Goal: Information Seeking & Learning: Learn about a topic

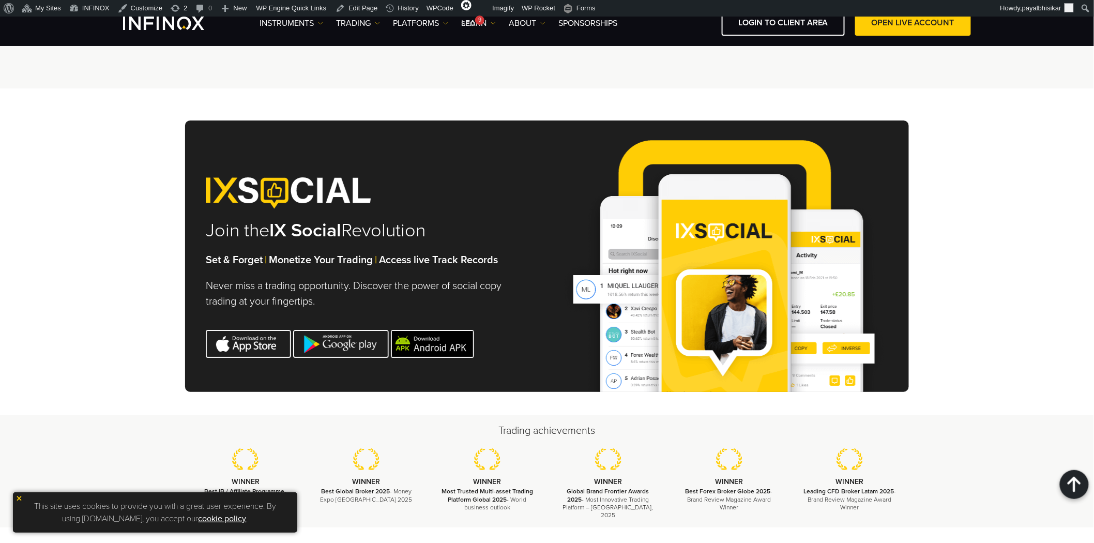
scroll to position [3241, 0]
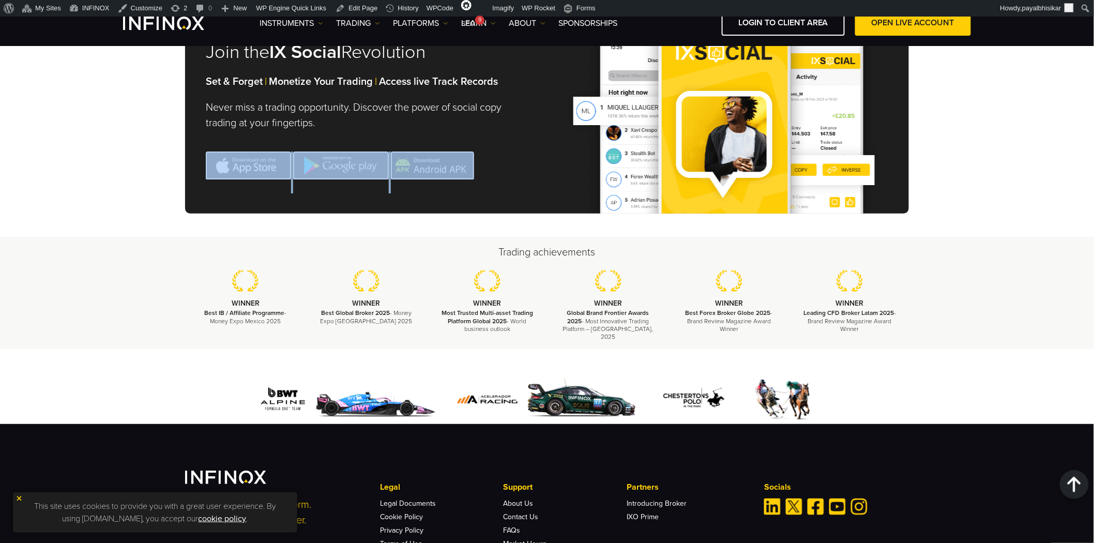
drag, startPoint x: 200, startPoint y: 194, endPoint x: 478, endPoint y: 159, distance: 280.8
click at [478, 159] on div "Join the IX Social Revolution Set & Forget | Monetize Your Trading | Access liv…" at bounding box center [547, 77] width 724 height 271
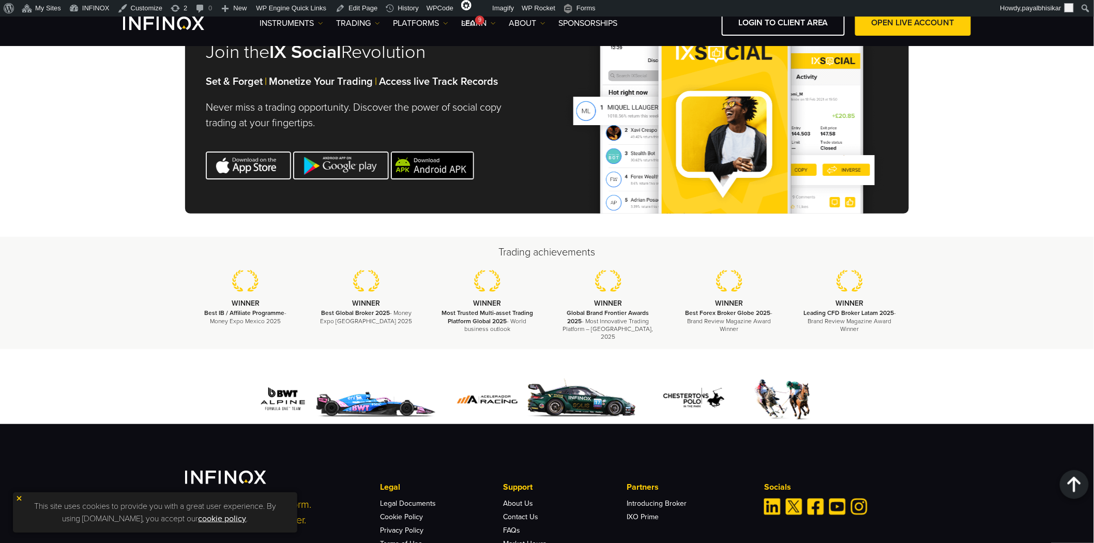
click at [534, 192] on div "Join the IX Social Revolution Set & Forget | Monetize Your Trading | Access liv…" at bounding box center [547, 77] width 724 height 271
click at [116, 175] on div "Join the IX Social Revolution Set & Forget | Monetize Your Trading | Access liv…" at bounding box center [547, 73] width 1094 height 326
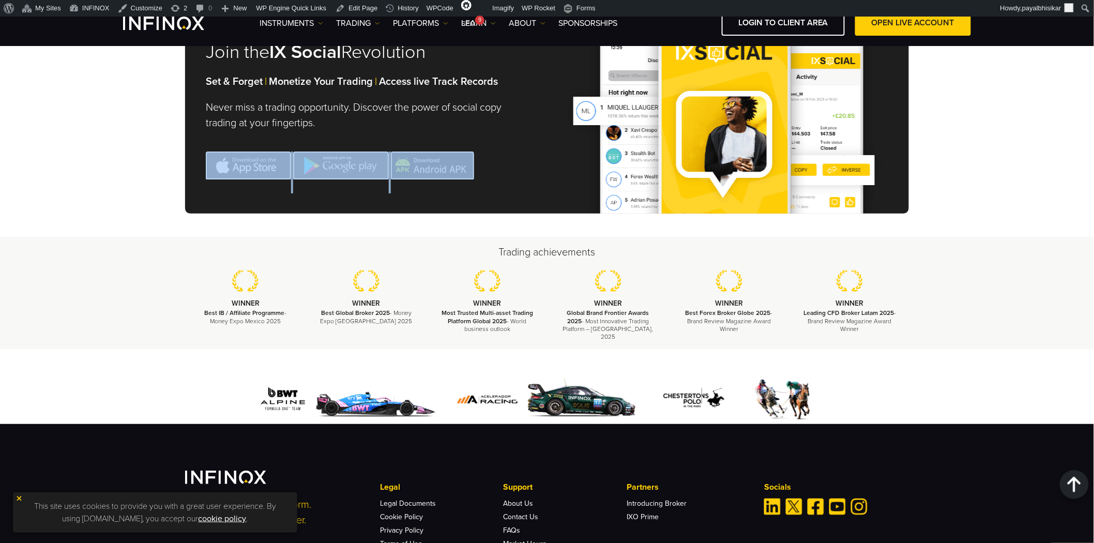
drag, startPoint x: 197, startPoint y: 185, endPoint x: 512, endPoint y: 171, distance: 315.1
click at [493, 159] on div "Join the IX Social Revolution Set & Forget | Monetize Your Trading | Access liv…" at bounding box center [547, 77] width 724 height 271
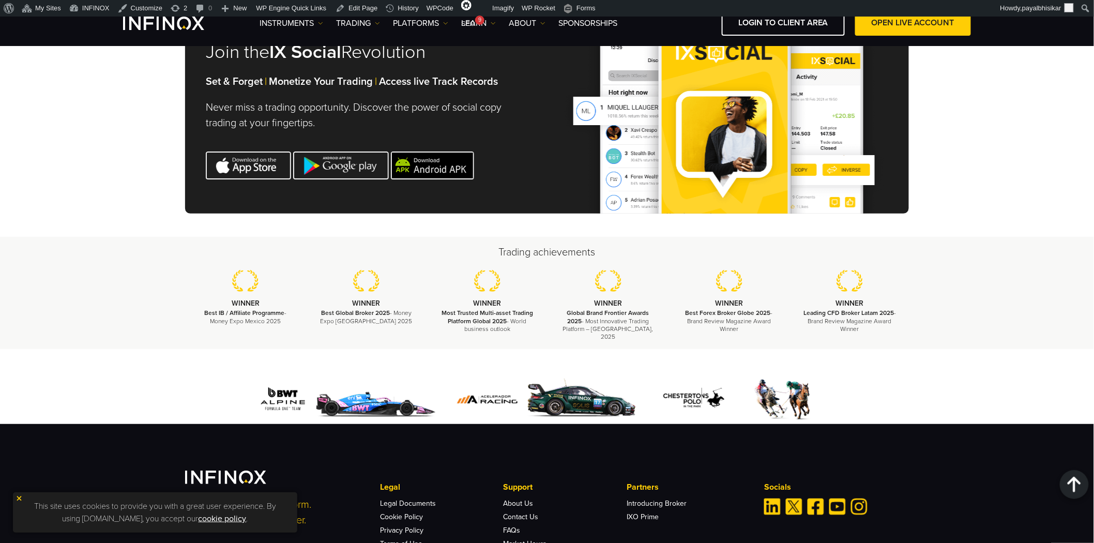
click at [513, 171] on div "Join the IX Social Revolution Set & Forget | Monetize Your Trading | Access liv…" at bounding box center [547, 77] width 724 height 271
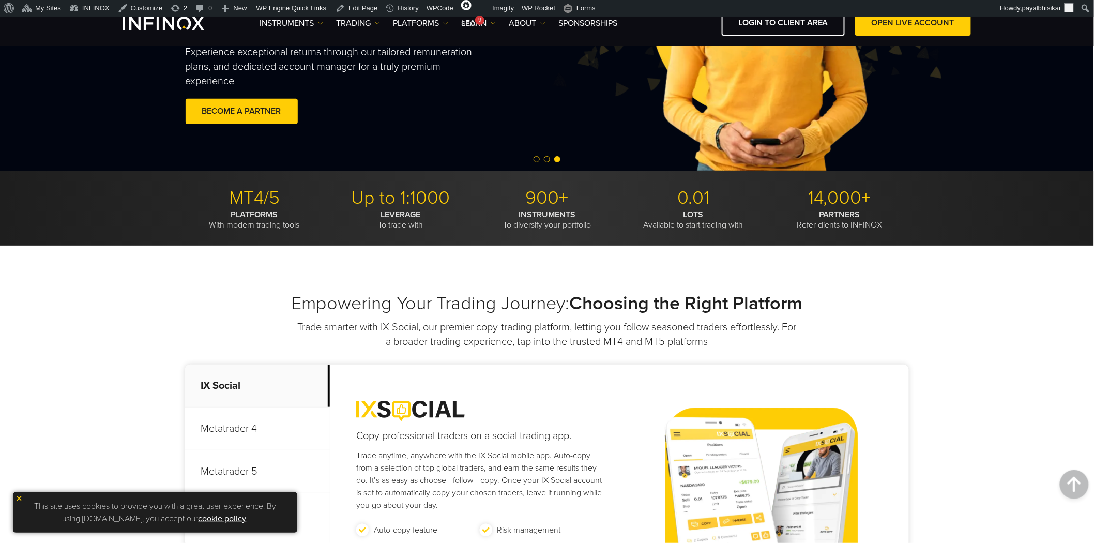
scroll to position [0, 0]
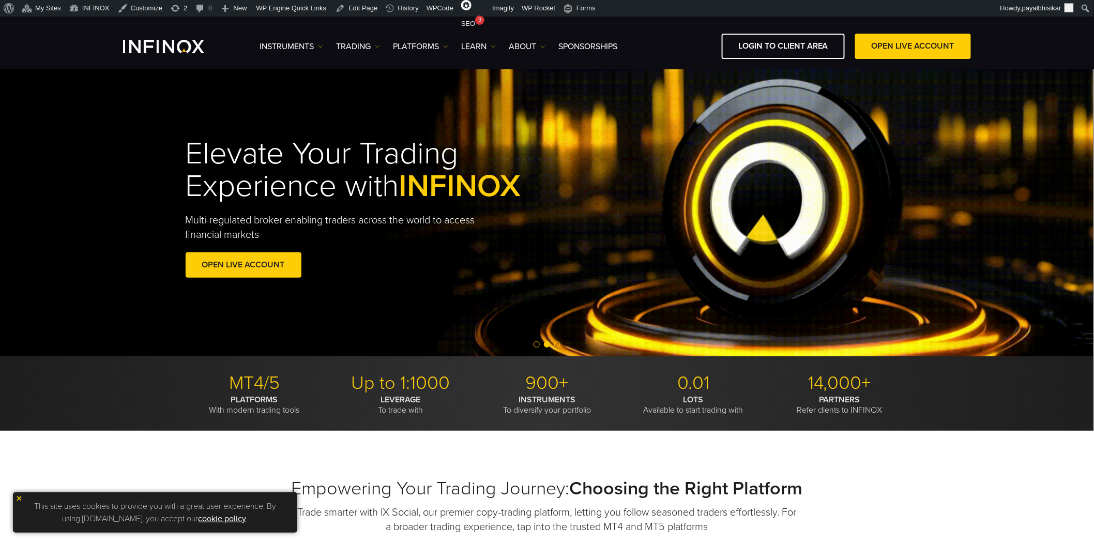
click at [17, 498] on img at bounding box center [19, 498] width 7 height 7
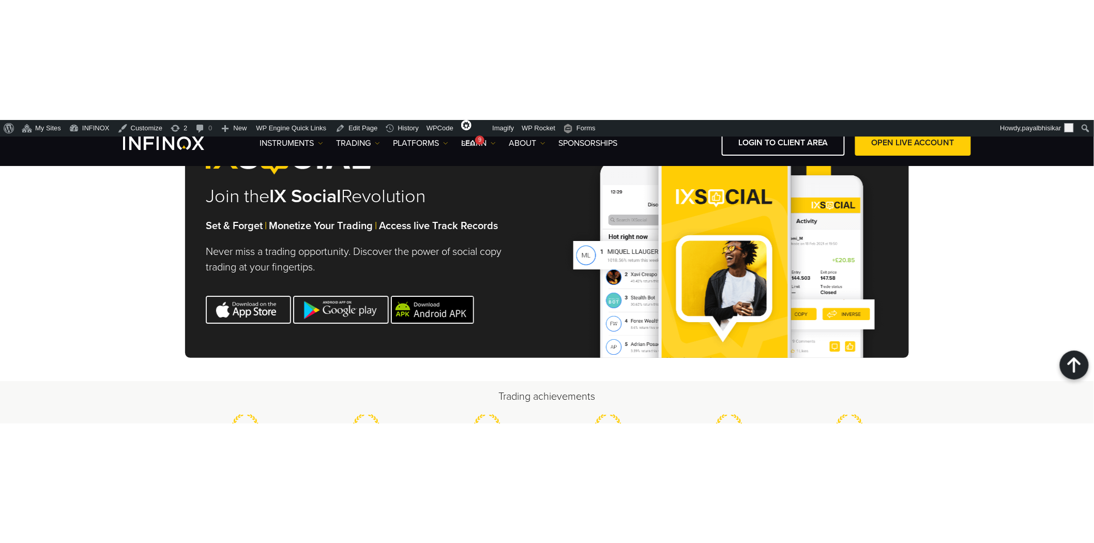
scroll to position [3218, 0]
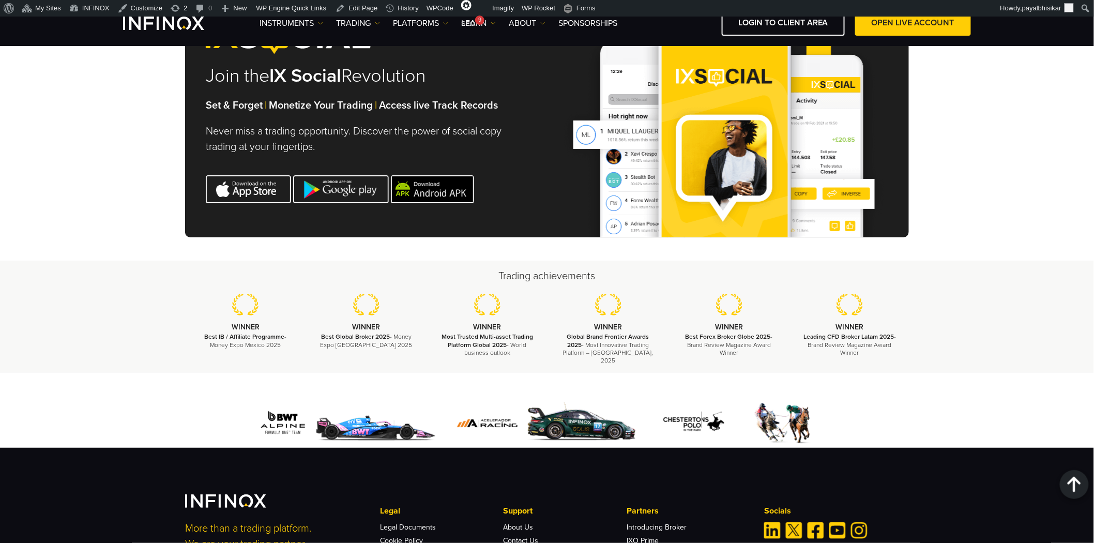
click at [118, 221] on div "Join the IX Social Revolution Set & Forget | Monetize Your Trading | Access liv…" at bounding box center [547, 97] width 1094 height 326
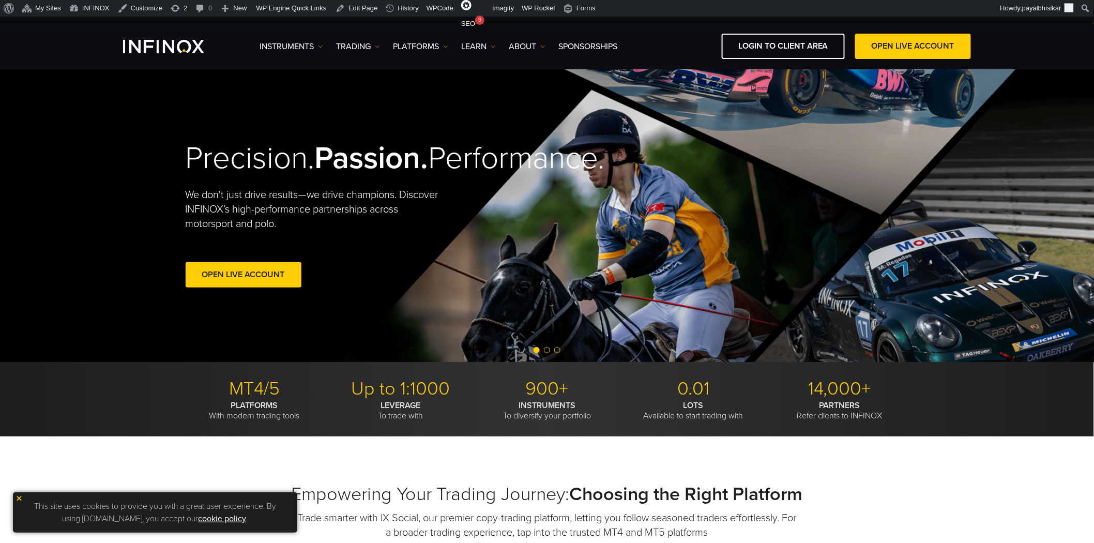
click at [18, 500] on img at bounding box center [19, 498] width 7 height 7
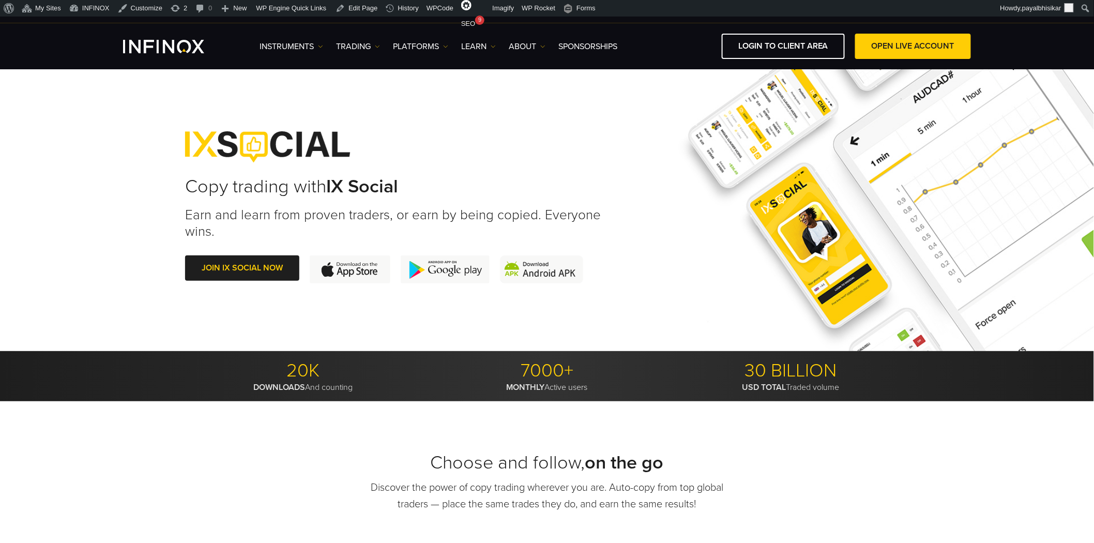
click at [28, 204] on div "Copy trading with IX Social Earn and learn from proven traders, or earn by bein…" at bounding box center [547, 207] width 1094 height 287
click at [354, 10] on link "Edit Page" at bounding box center [356, 8] width 50 height 17
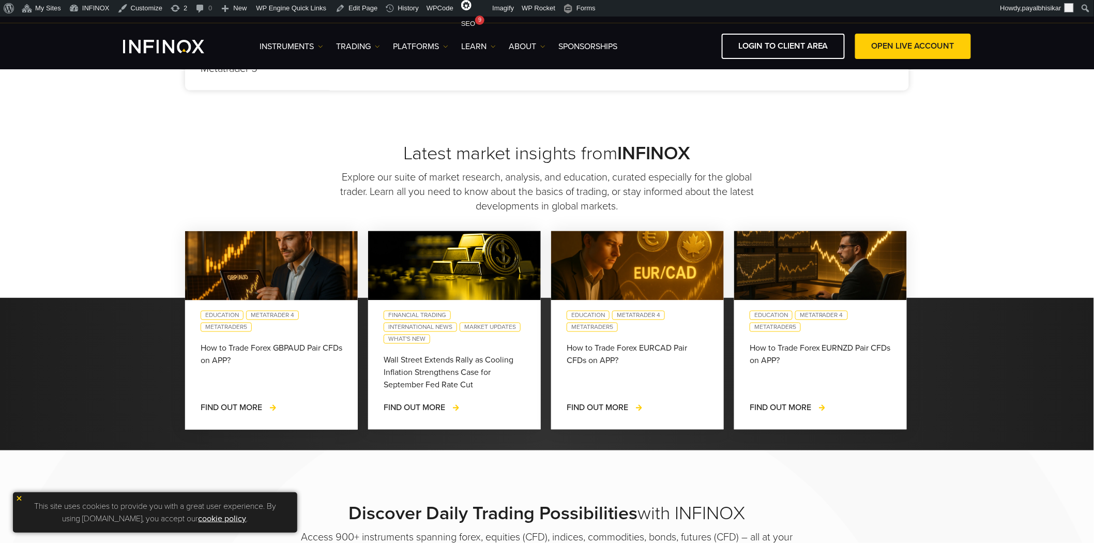
scroll to position [402, 0]
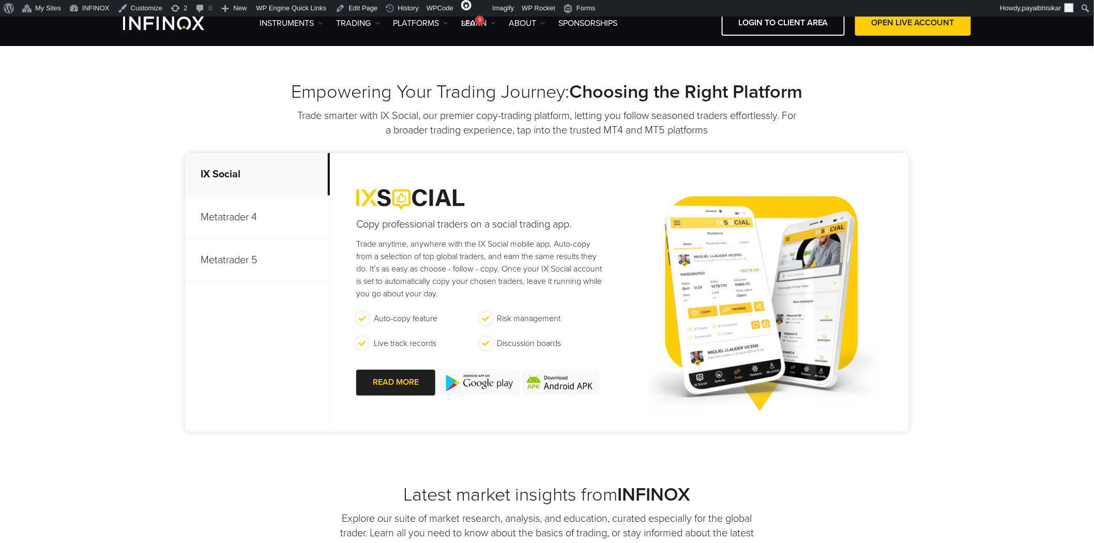
click at [236, 226] on p "Metatrader 4" at bounding box center [257, 217] width 145 height 43
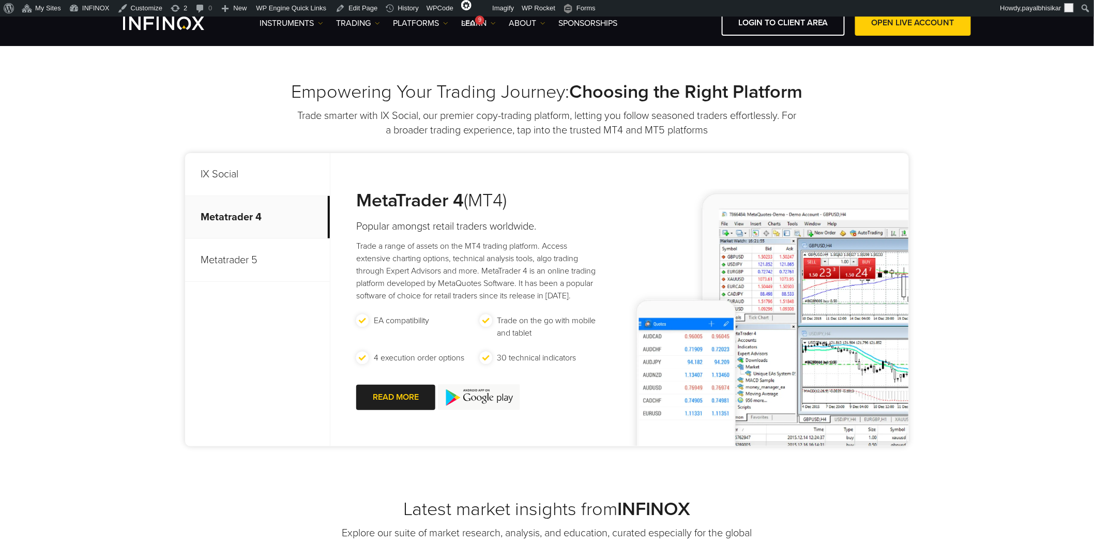
click at [243, 262] on p "Metatrader 5" at bounding box center [257, 260] width 145 height 43
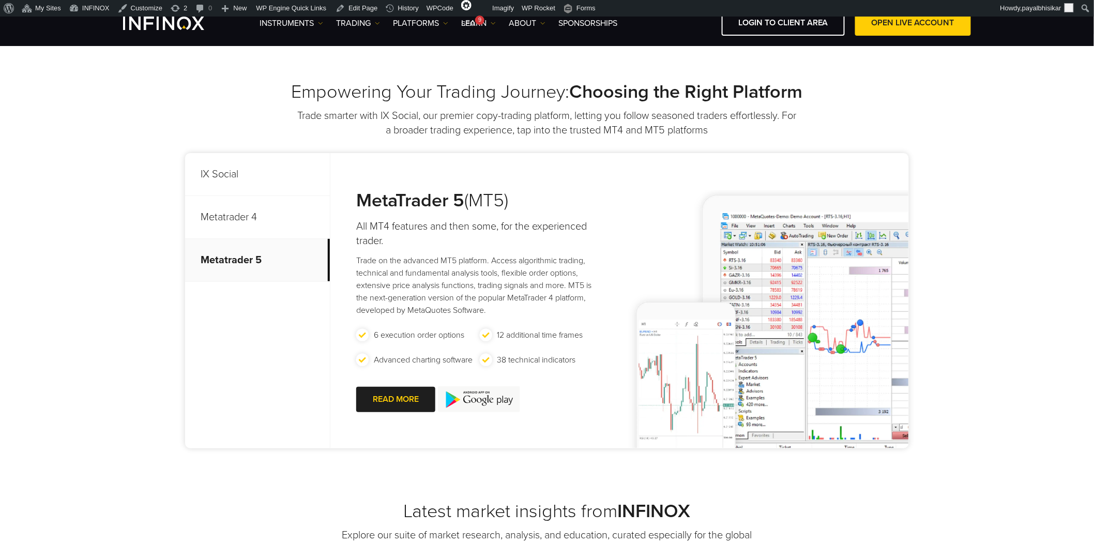
click at [233, 174] on p "IX Social" at bounding box center [257, 174] width 145 height 43
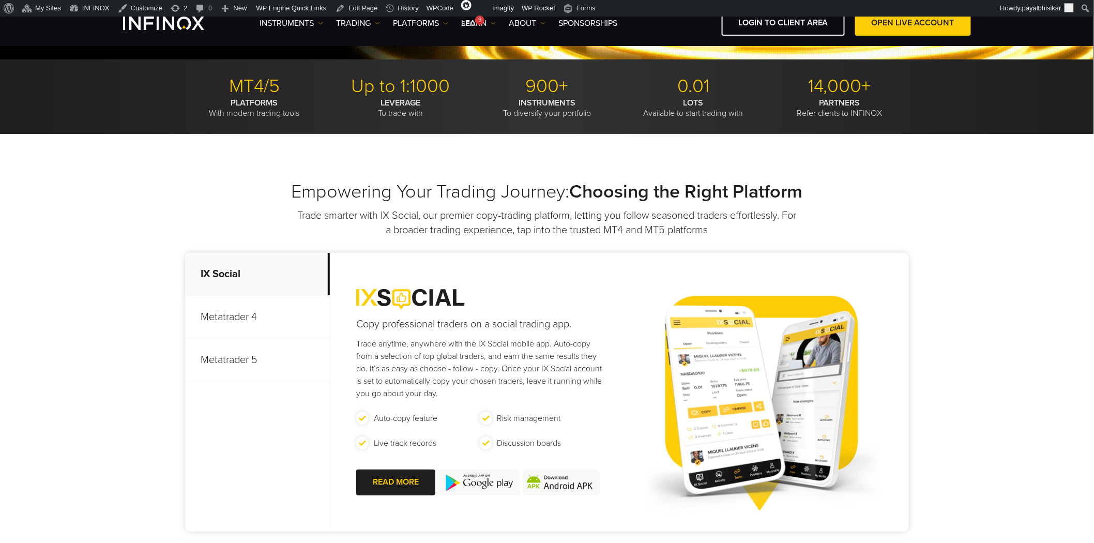
scroll to position [0, 0]
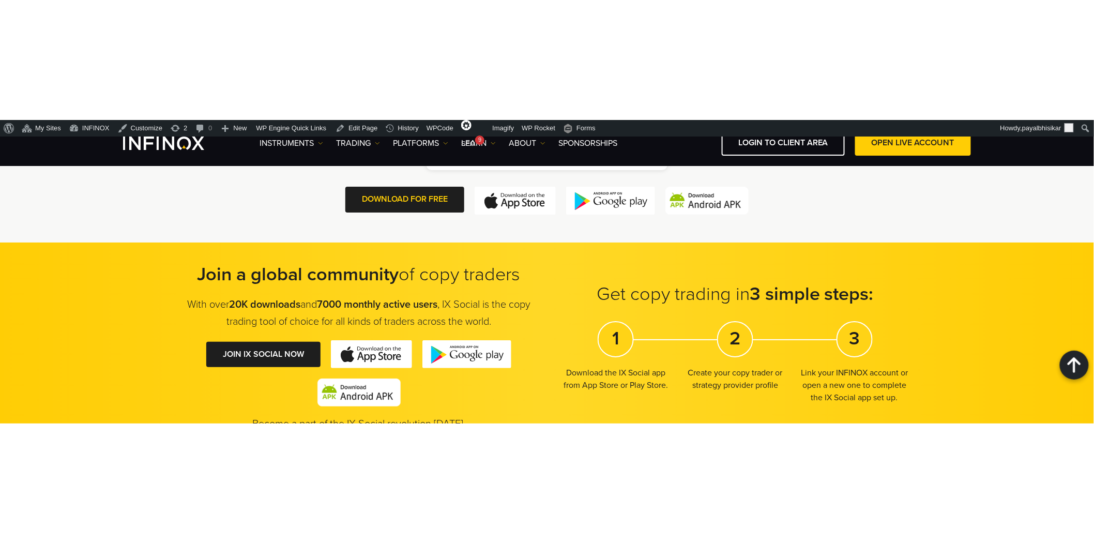
scroll to position [1436, 0]
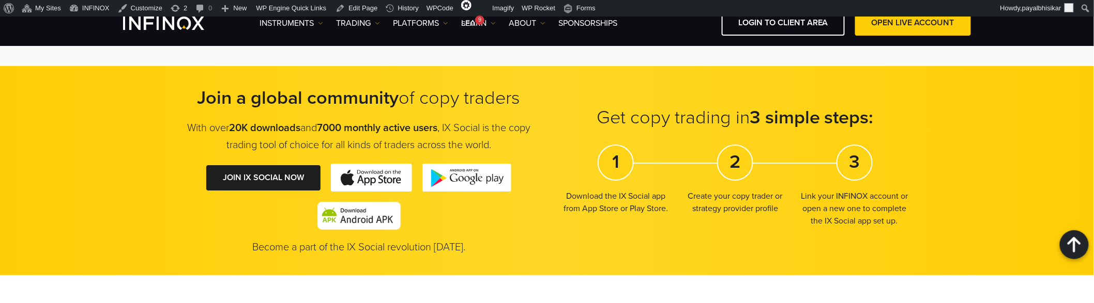
click at [88, 223] on div "Join a global community of copy traders With over 20K downloads and 7000 monthl…" at bounding box center [547, 170] width 1094 height 209
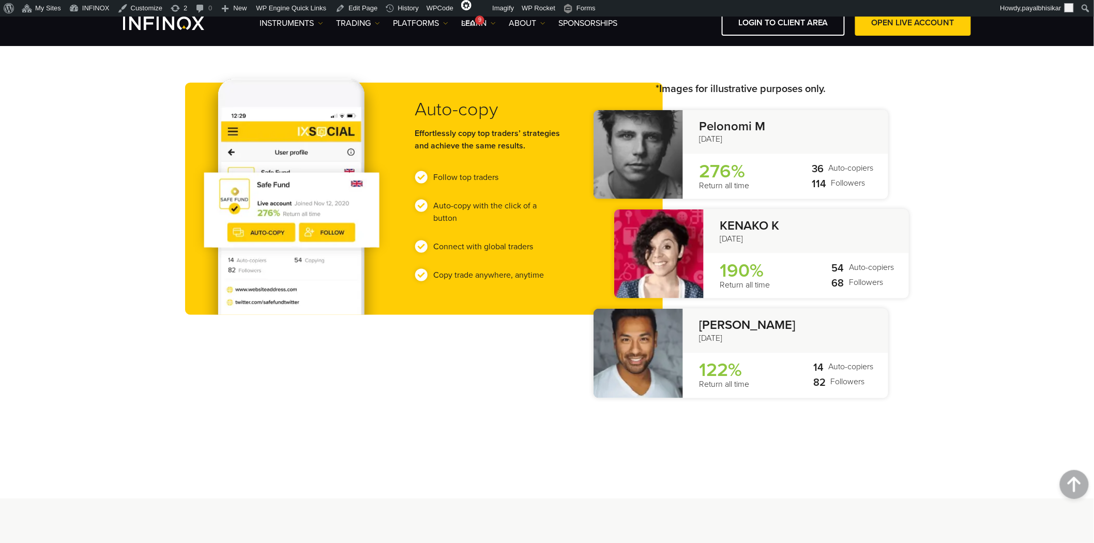
scroll to position [0, 0]
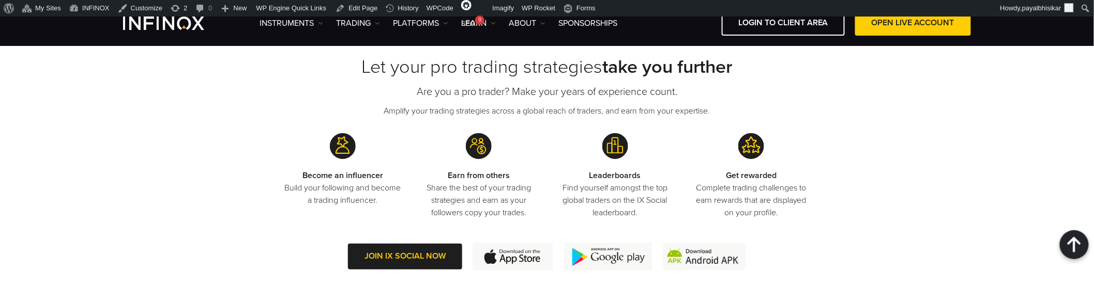
scroll to position [2297, 0]
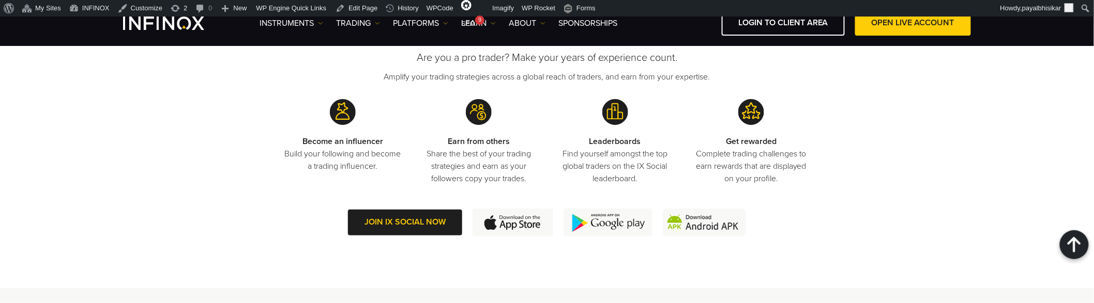
click at [226, 238] on div "Let your pro trading strategies take you further Are you a pro trader? Make you…" at bounding box center [547, 127] width 1094 height 324
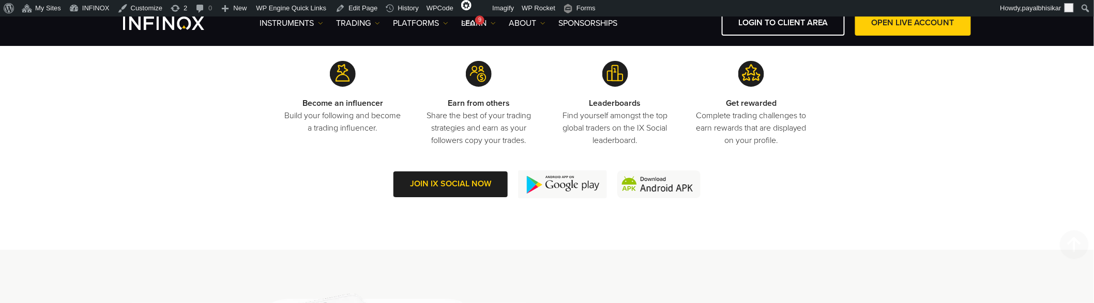
scroll to position [2297, 0]
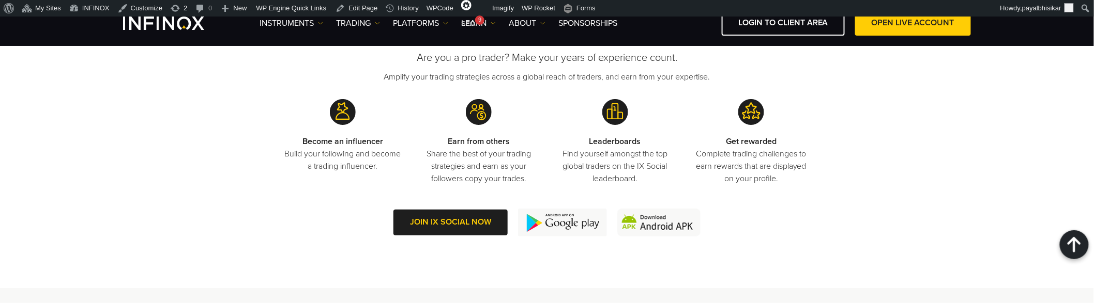
click at [823, 223] on div "JOIN IX SOCIAL NOW" at bounding box center [547, 223] width 724 height 28
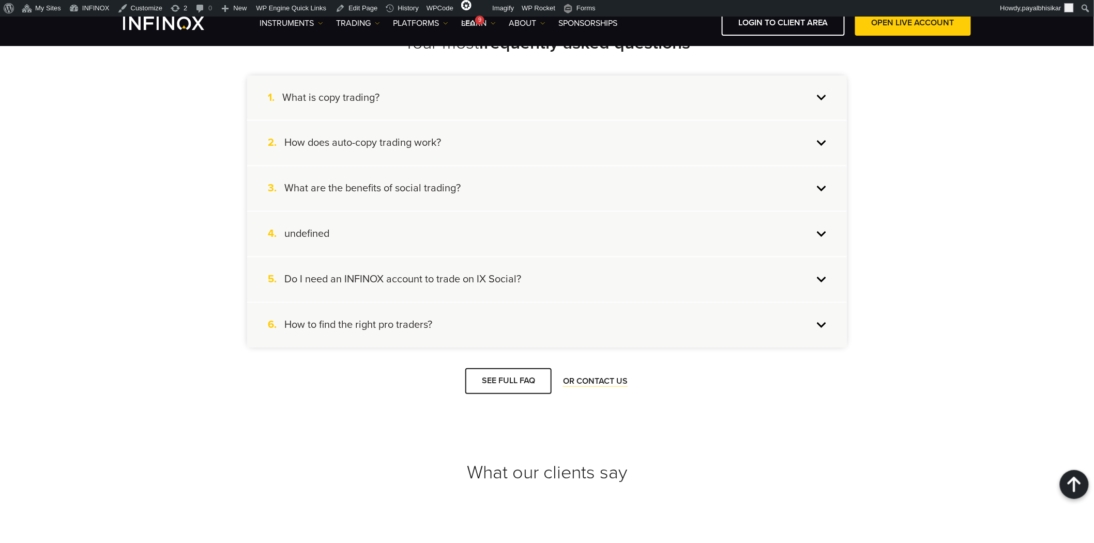
scroll to position [3963, 0]
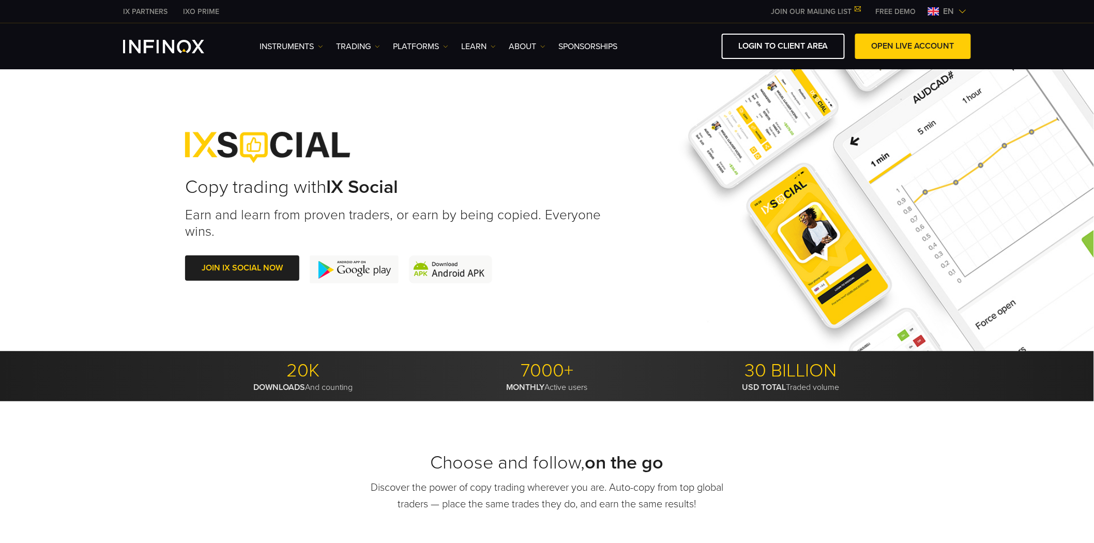
click at [957, 13] on span "en" at bounding box center [948, 11] width 19 height 12
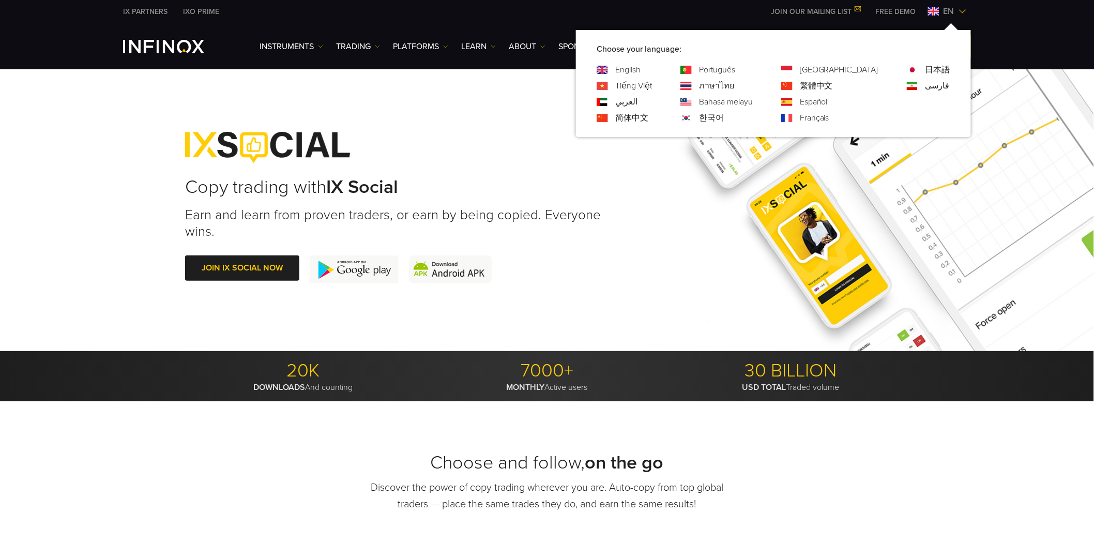
click at [652, 85] on link "Tiếng Việt" at bounding box center [633, 86] width 37 height 12
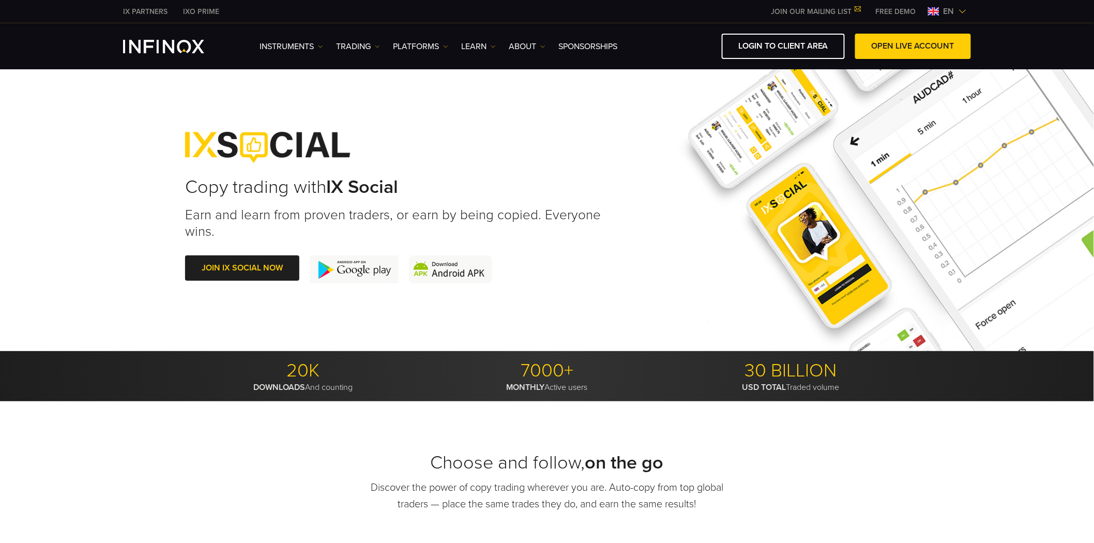
click at [960, 17] on div "en" at bounding box center [947, 11] width 47 height 12
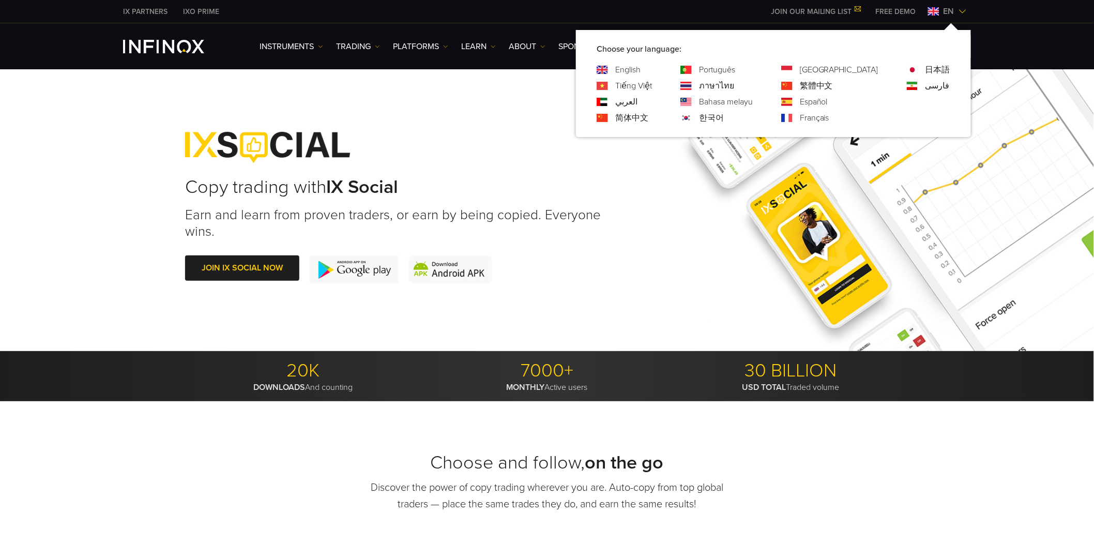
click at [637, 104] on link "العربي" at bounding box center [626, 102] width 22 height 12
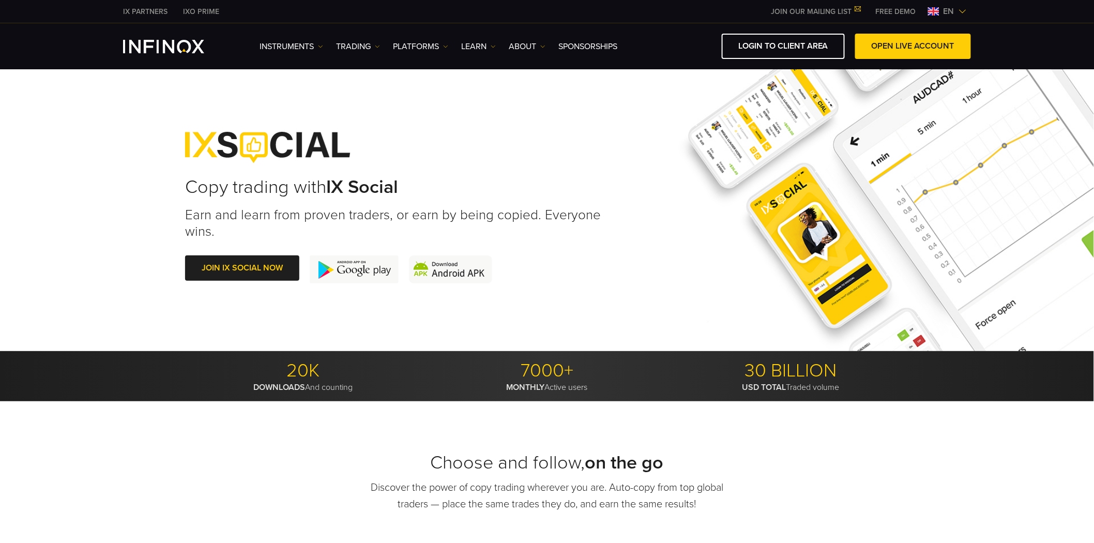
click at [962, 9] on img at bounding box center [962, 11] width 8 height 8
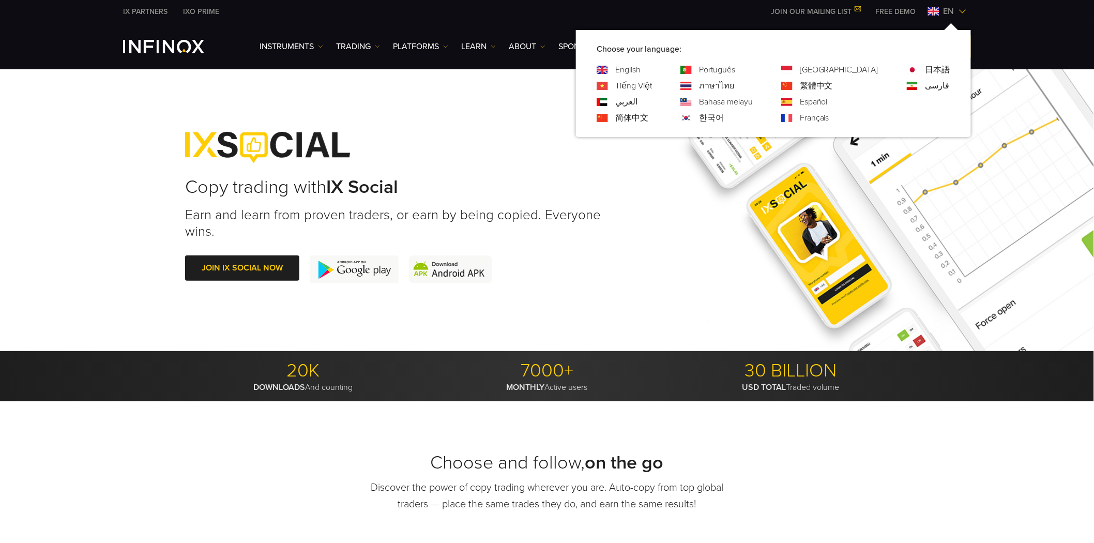
click at [648, 116] on link "简体中文" at bounding box center [631, 118] width 33 height 12
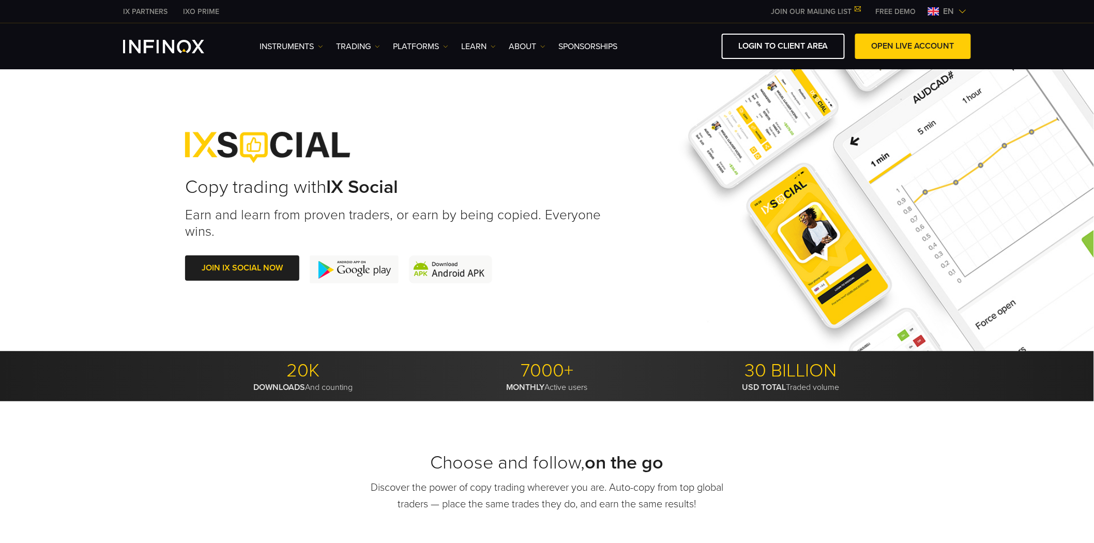
click at [955, 7] on span "en" at bounding box center [948, 11] width 19 height 12
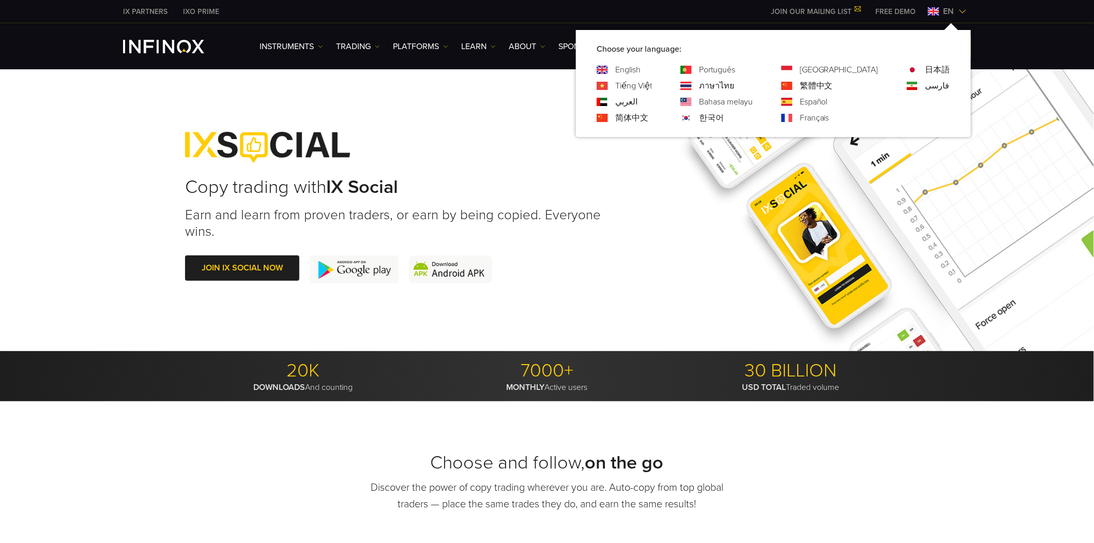
click at [735, 68] on link "Português" at bounding box center [717, 70] width 36 height 12
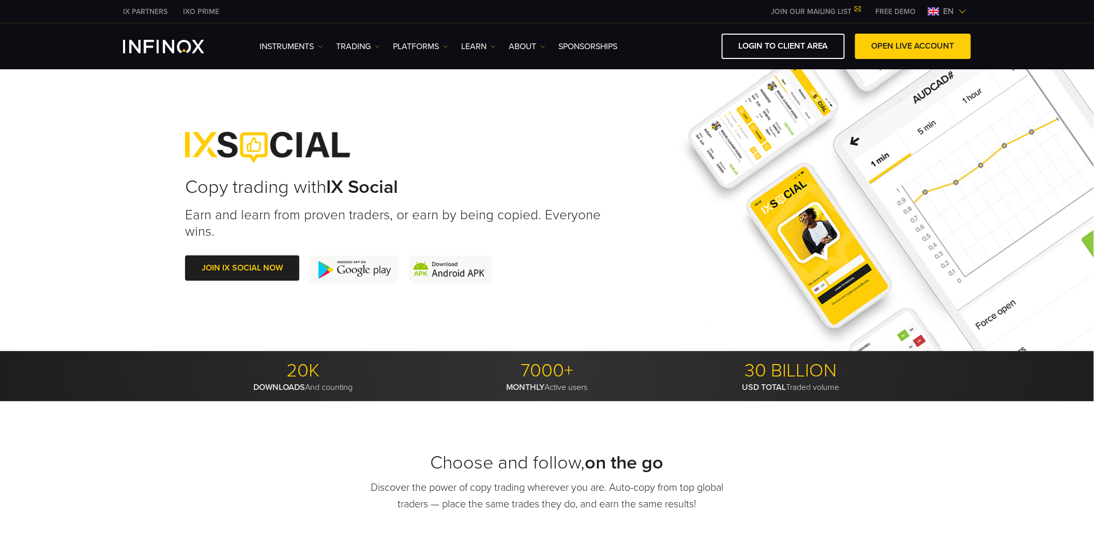
click at [957, 8] on span "en" at bounding box center [948, 11] width 19 height 12
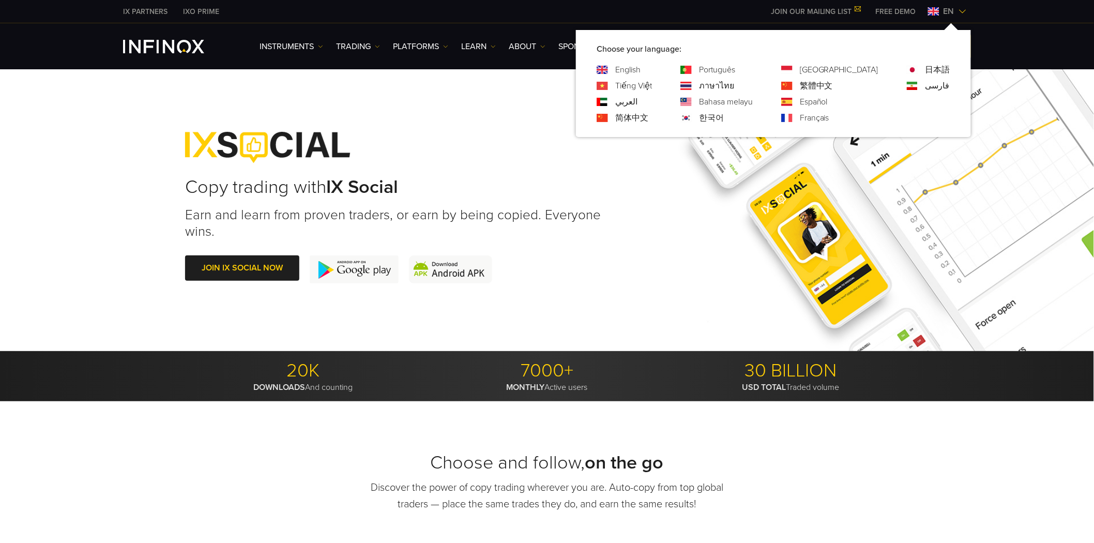
click at [734, 85] on link "ภาษาไทย" at bounding box center [716, 86] width 35 height 12
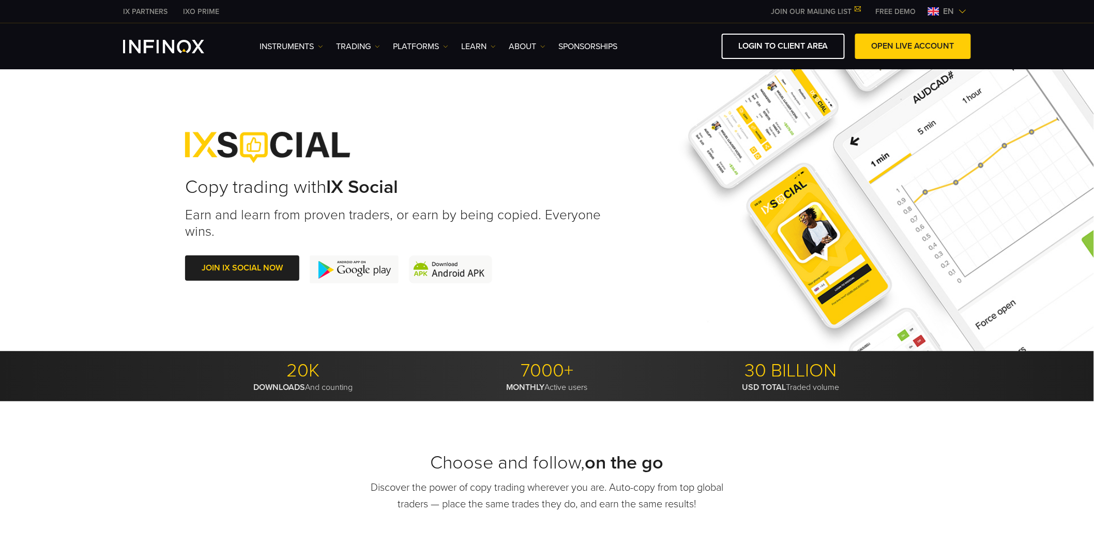
click at [958, 8] on img at bounding box center [962, 11] width 8 height 8
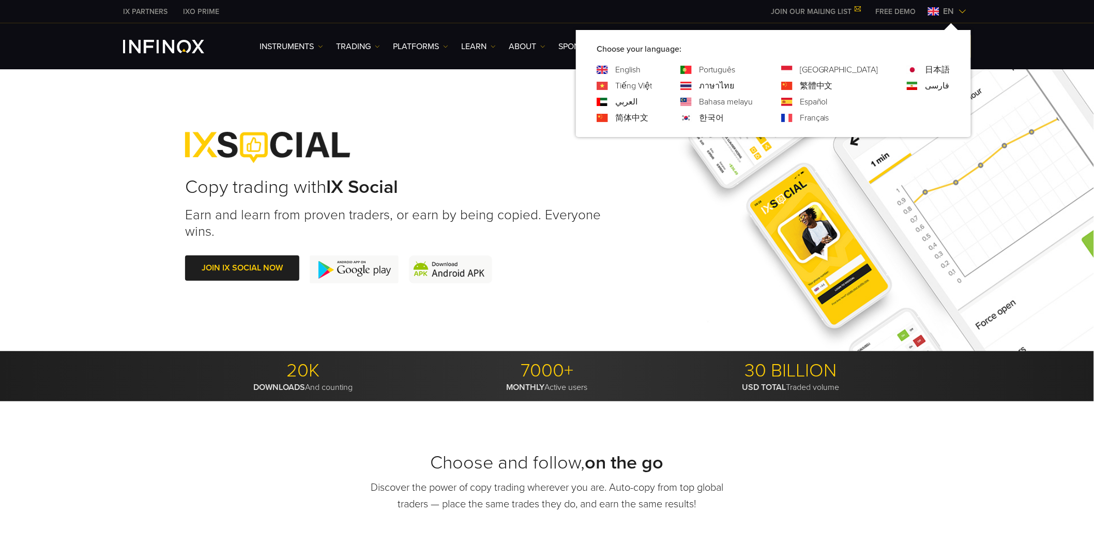
click at [753, 100] on link "Bahasa melayu" at bounding box center [726, 102] width 54 height 12
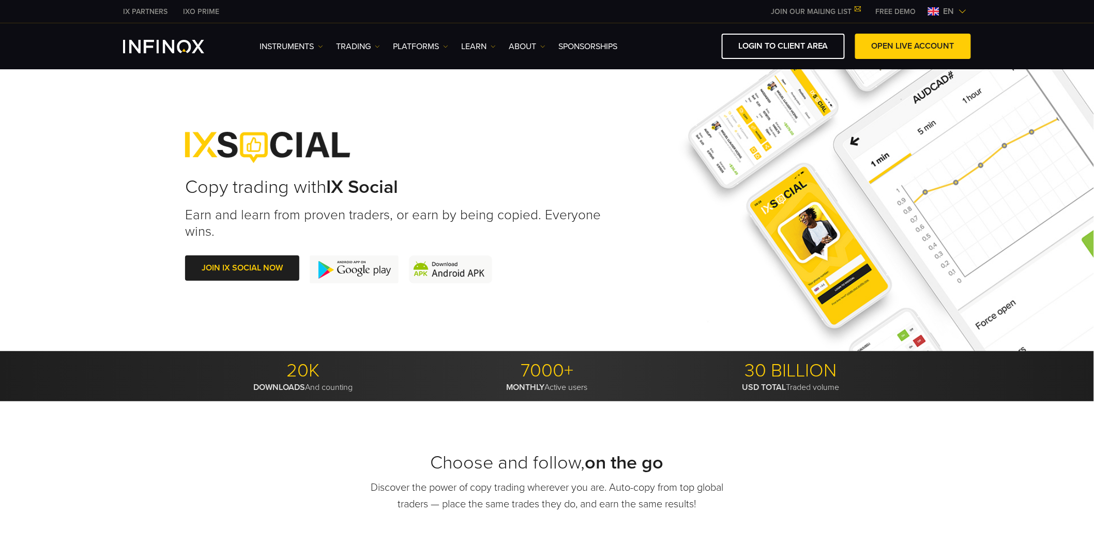
click at [954, 10] on span "en" at bounding box center [948, 11] width 19 height 12
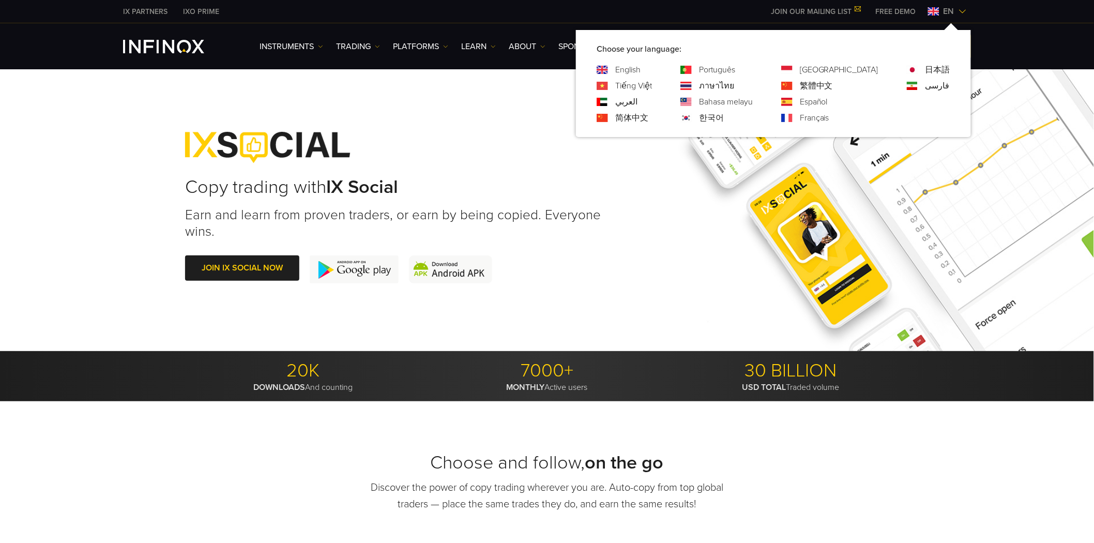
click at [724, 118] on link "한국어" at bounding box center [711, 118] width 25 height 12
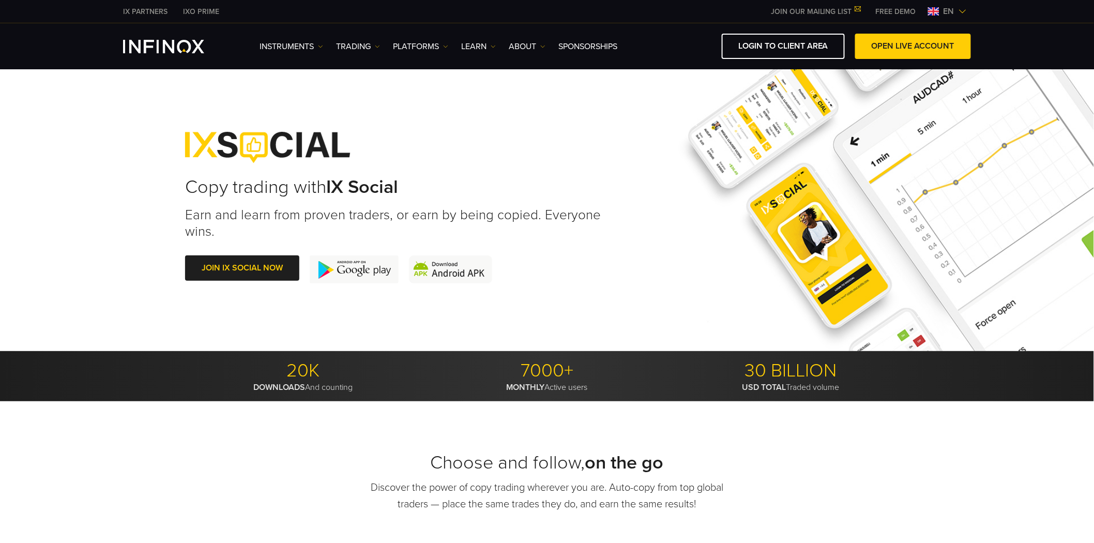
click at [958, 12] on img at bounding box center [962, 11] width 8 height 8
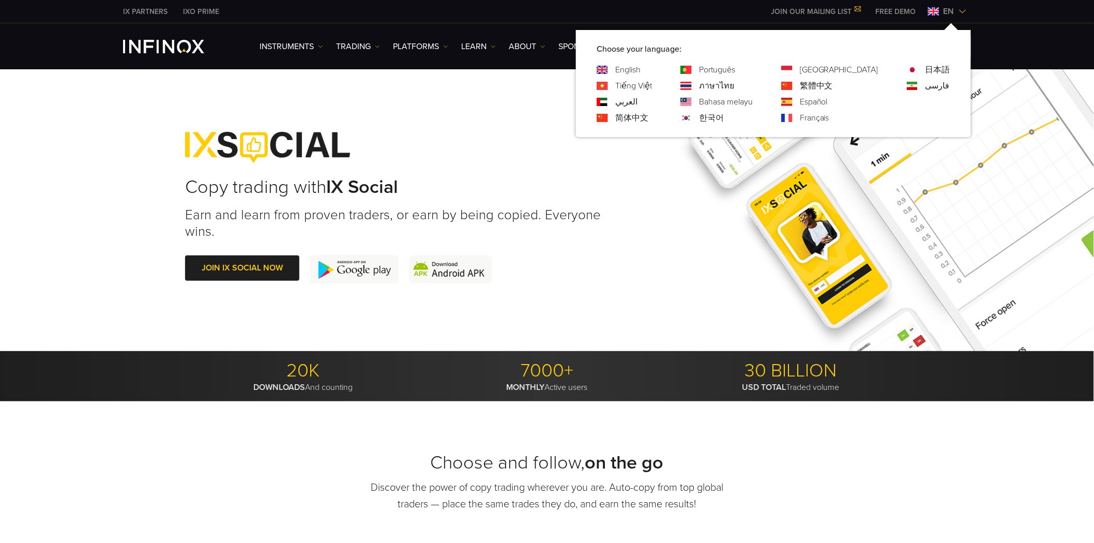
click at [865, 68] on link "[GEOGRAPHIC_DATA]" at bounding box center [839, 70] width 79 height 12
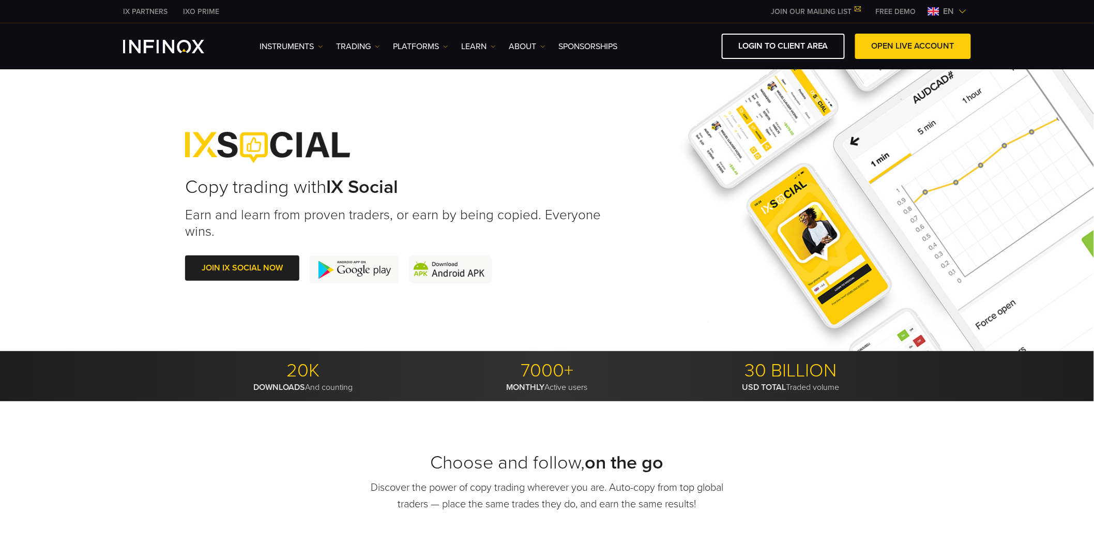
click at [964, 12] on img at bounding box center [962, 11] width 8 height 8
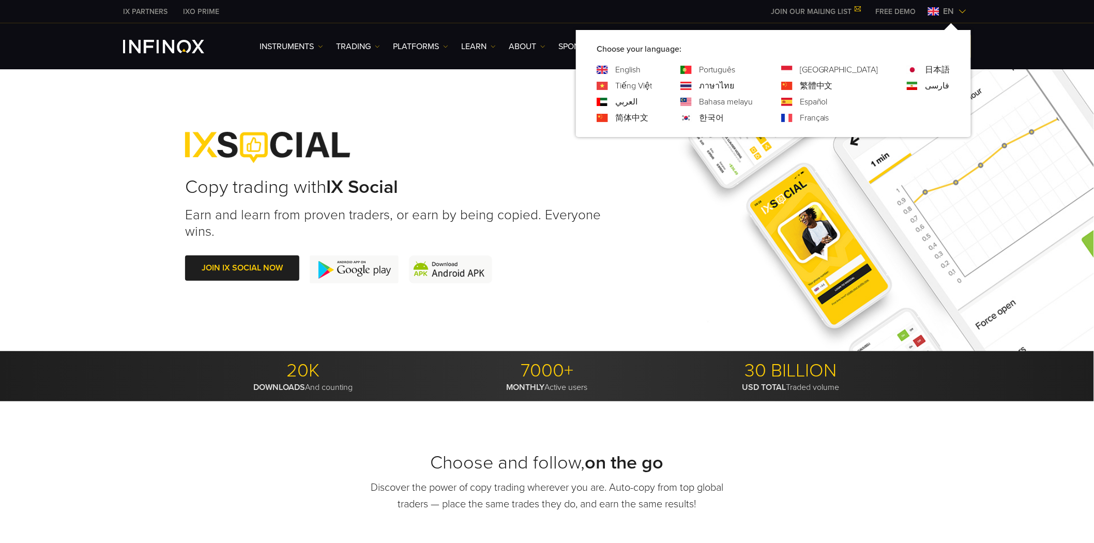
click at [833, 83] on link "繁體中文" at bounding box center [816, 86] width 33 height 12
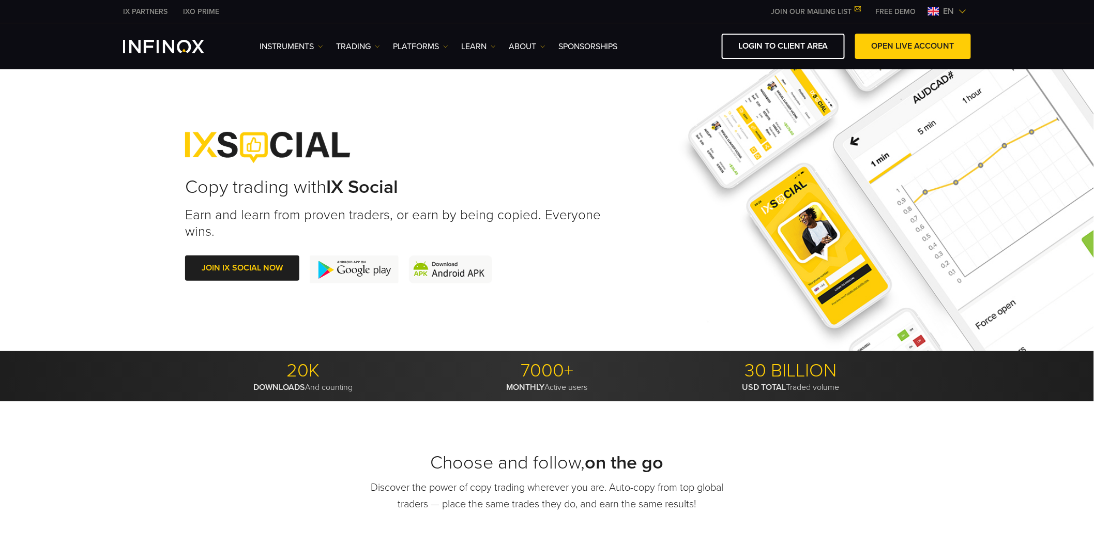
click at [968, 8] on div "en" at bounding box center [947, 11] width 47 height 12
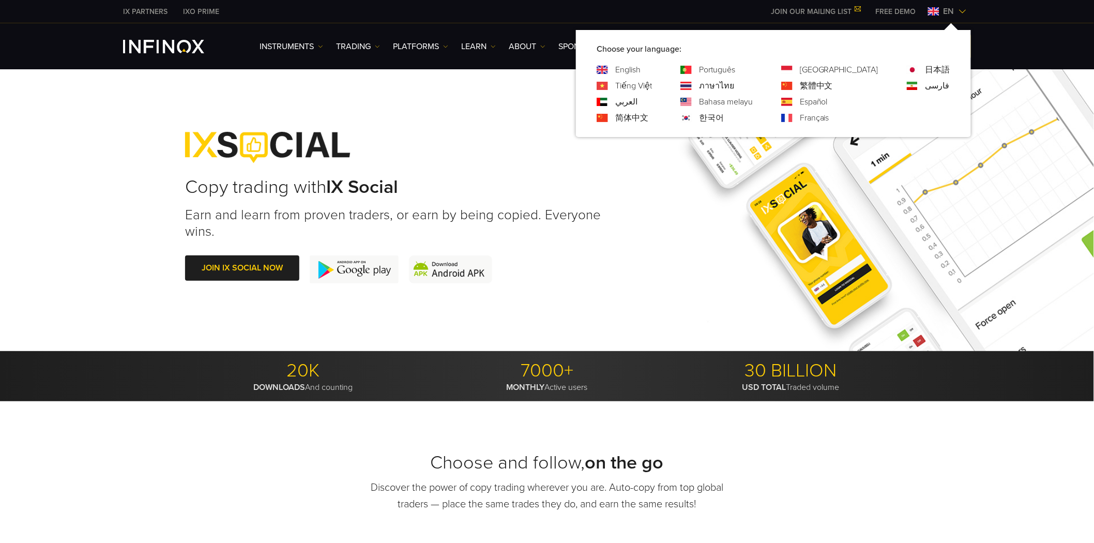
click at [828, 98] on link "Español" at bounding box center [814, 102] width 28 height 12
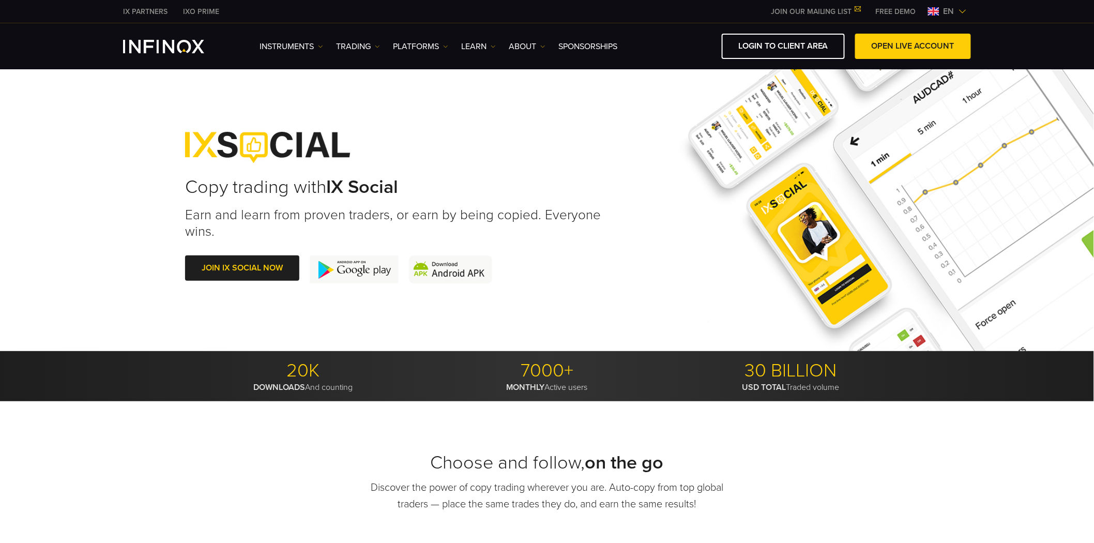
click at [953, 14] on span "en" at bounding box center [948, 11] width 19 height 12
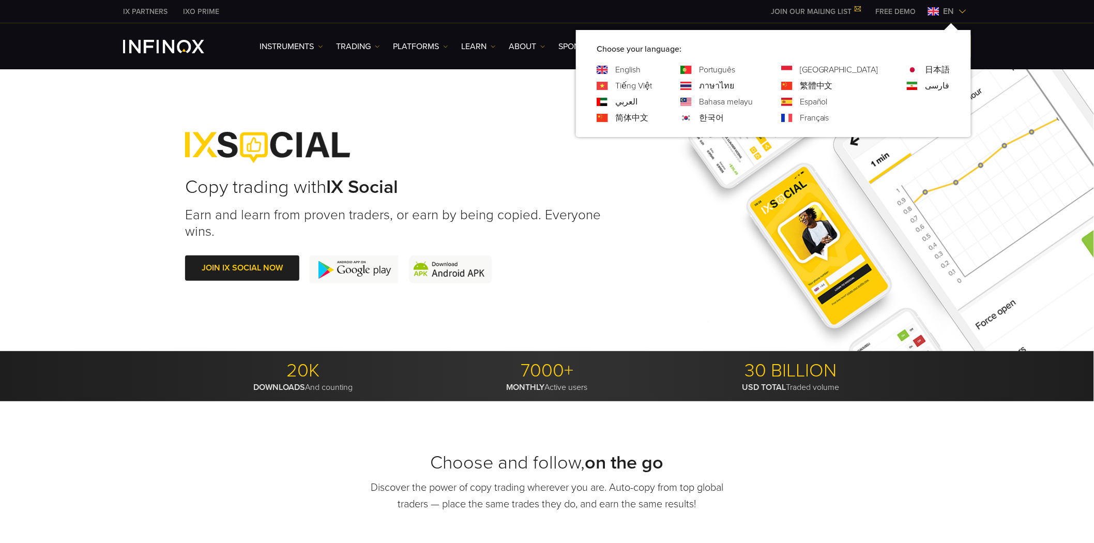
click at [829, 116] on link "Français" at bounding box center [814, 118] width 29 height 12
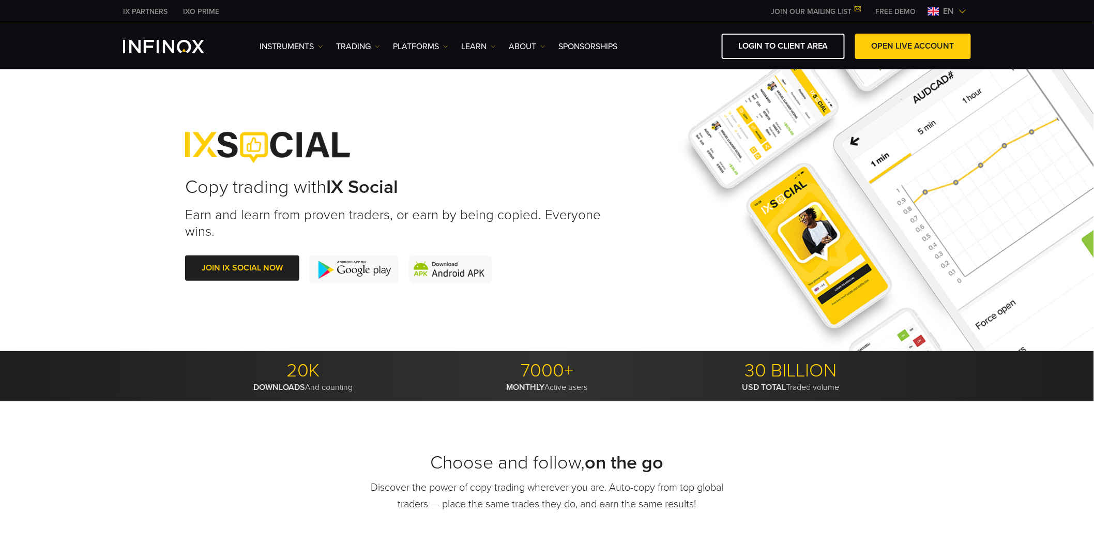
click at [957, 12] on span "en" at bounding box center [948, 11] width 19 height 12
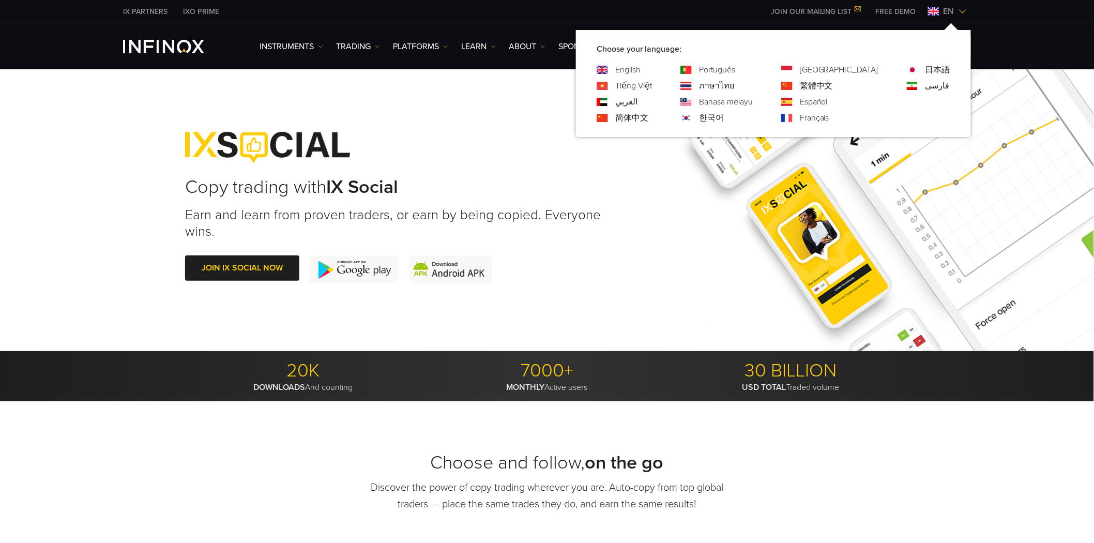
click at [928, 67] on link "日本語" at bounding box center [937, 70] width 25 height 12
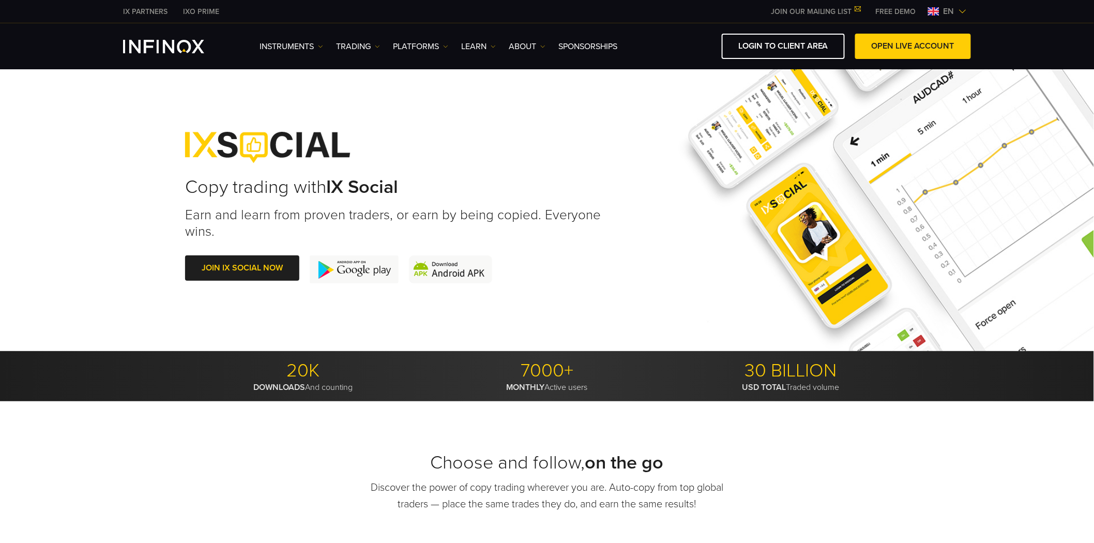
click at [958, 11] on img at bounding box center [962, 11] width 8 height 8
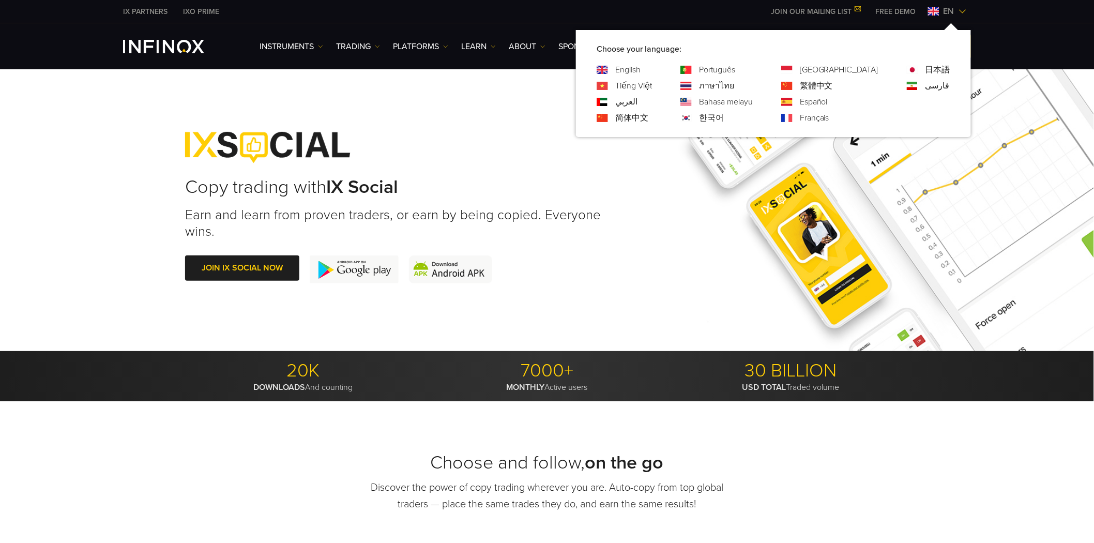
click at [932, 81] on link "فارسی" at bounding box center [937, 86] width 24 height 12
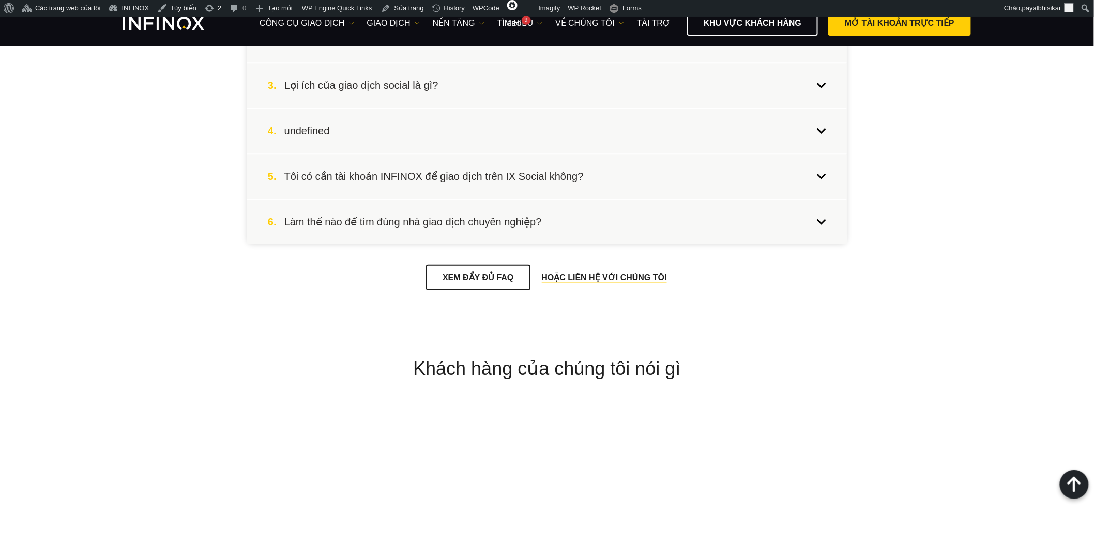
scroll to position [4308, 0]
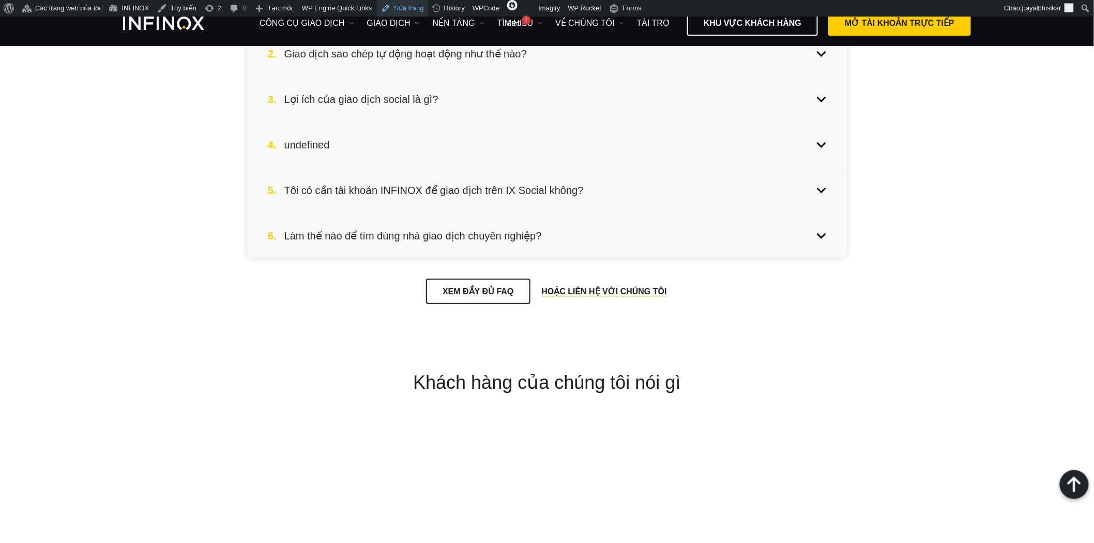
click at [396, 8] on link "Sửa trang" at bounding box center [402, 8] width 51 height 17
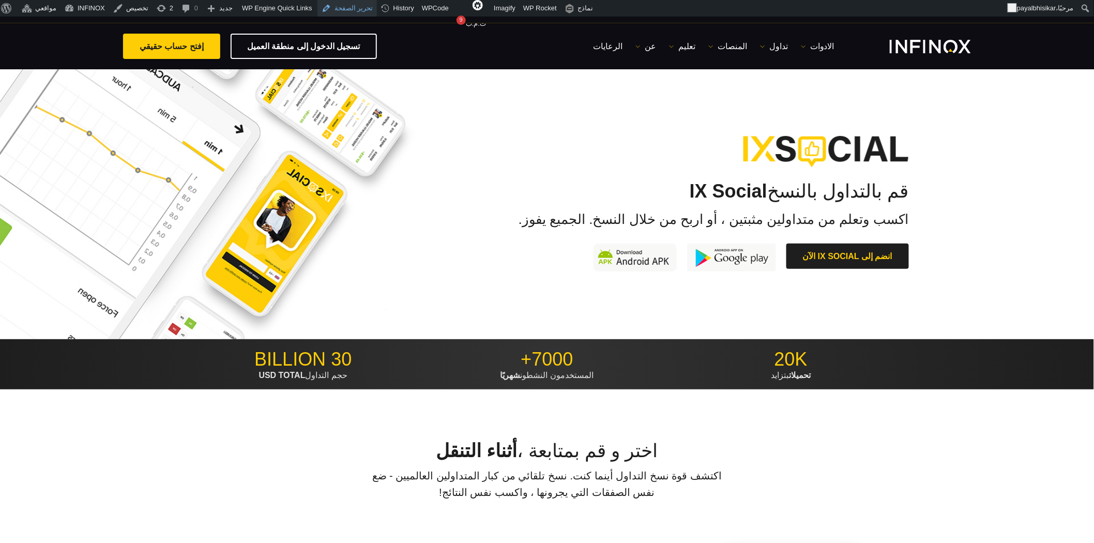
click at [353, 11] on link "تحرير الصفحة" at bounding box center [347, 8] width 60 height 17
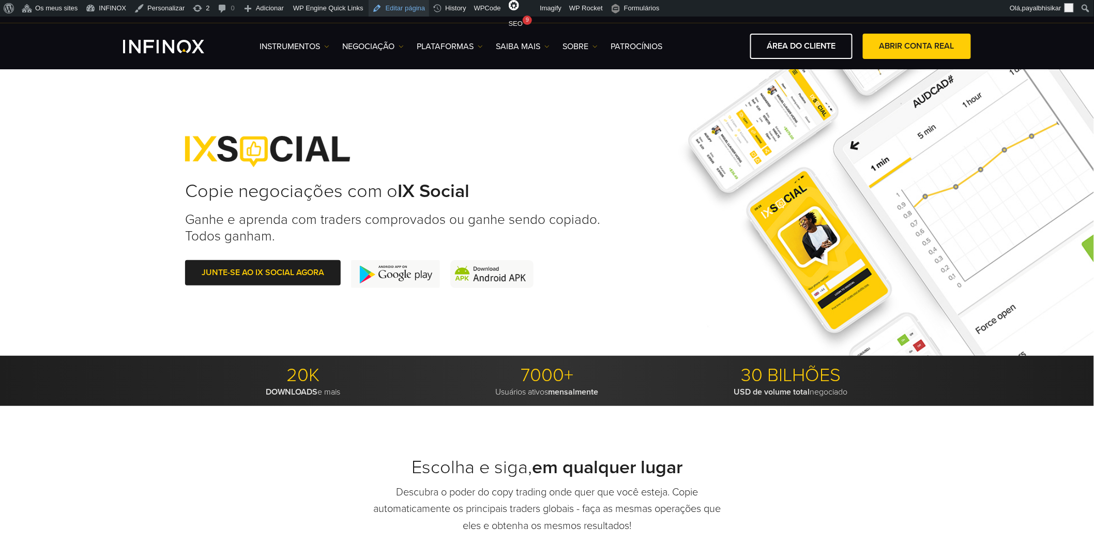
click at [388, 7] on link "Editar página" at bounding box center [399, 8] width 61 height 17
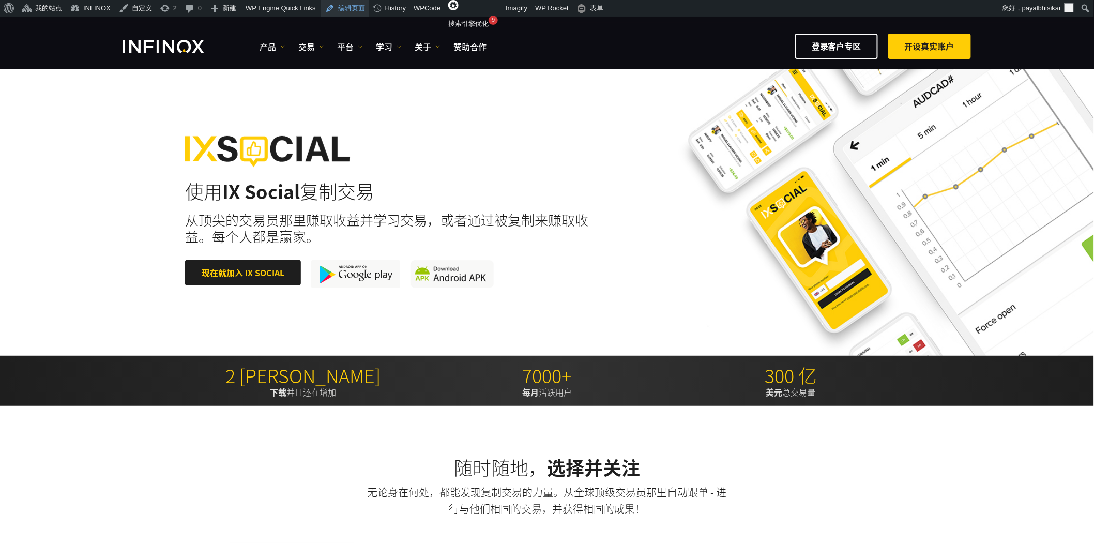
click at [356, 9] on link "编辑页面" at bounding box center [345, 8] width 48 height 17
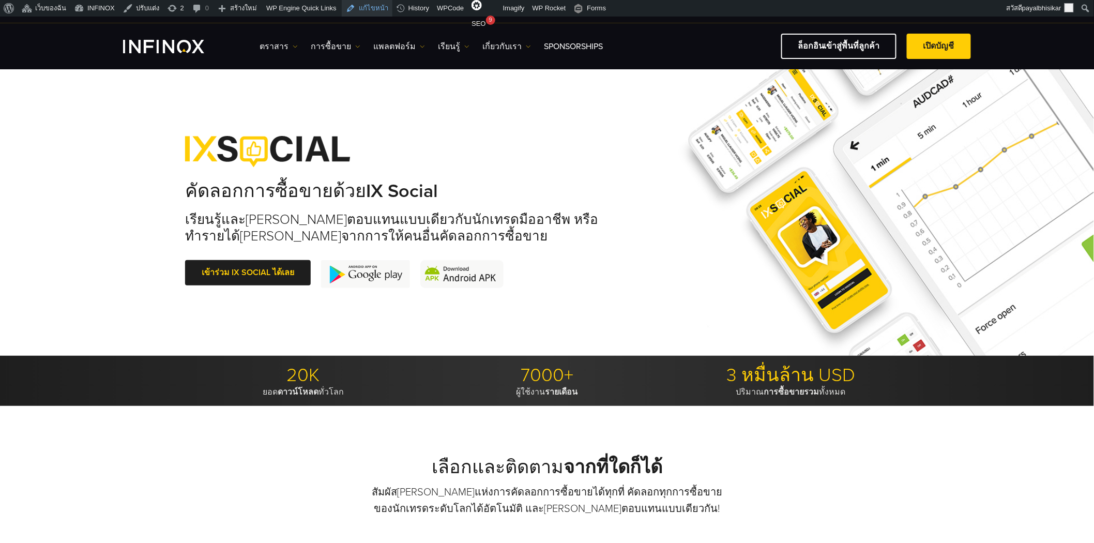
click at [364, 9] on link "แก้ไขหน้า" at bounding box center [367, 8] width 51 height 17
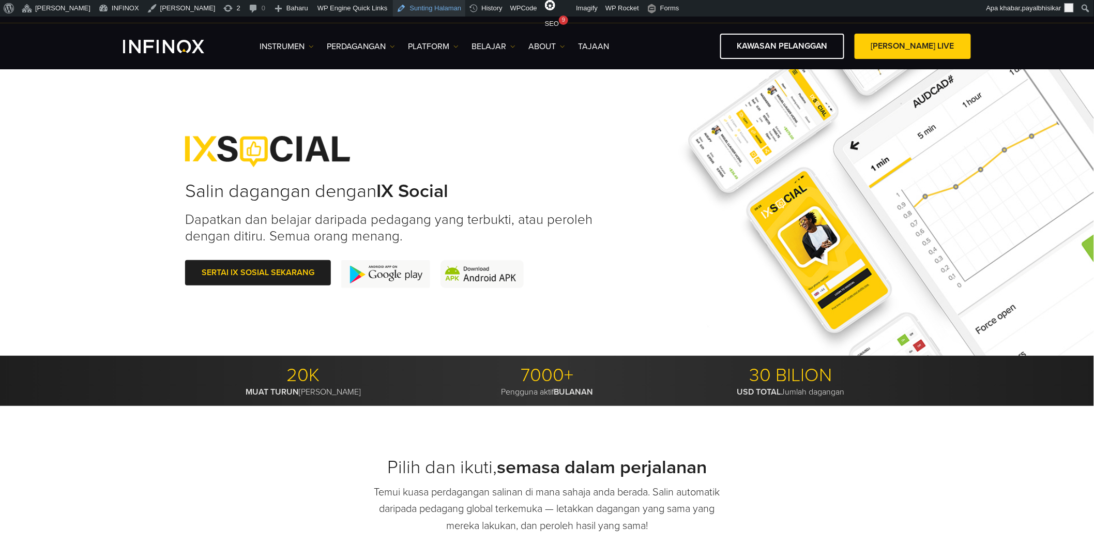
click at [393, 8] on link "Sunting Halaman" at bounding box center [429, 8] width 73 height 17
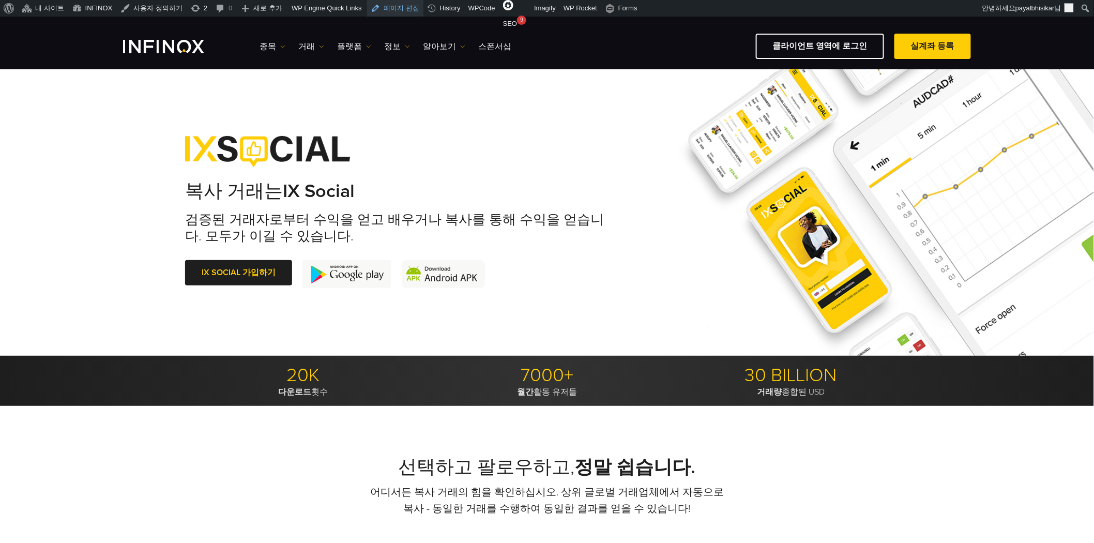
click at [389, 8] on link "페이지 편집" at bounding box center [395, 8] width 57 height 17
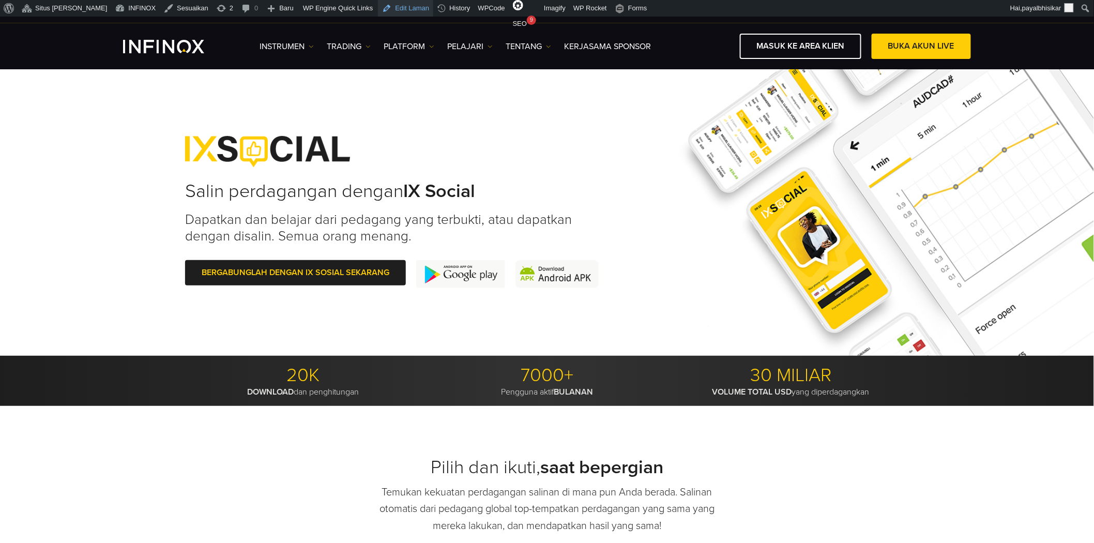
click at [378, 5] on link "Edit Laman" at bounding box center [405, 8] width 55 height 17
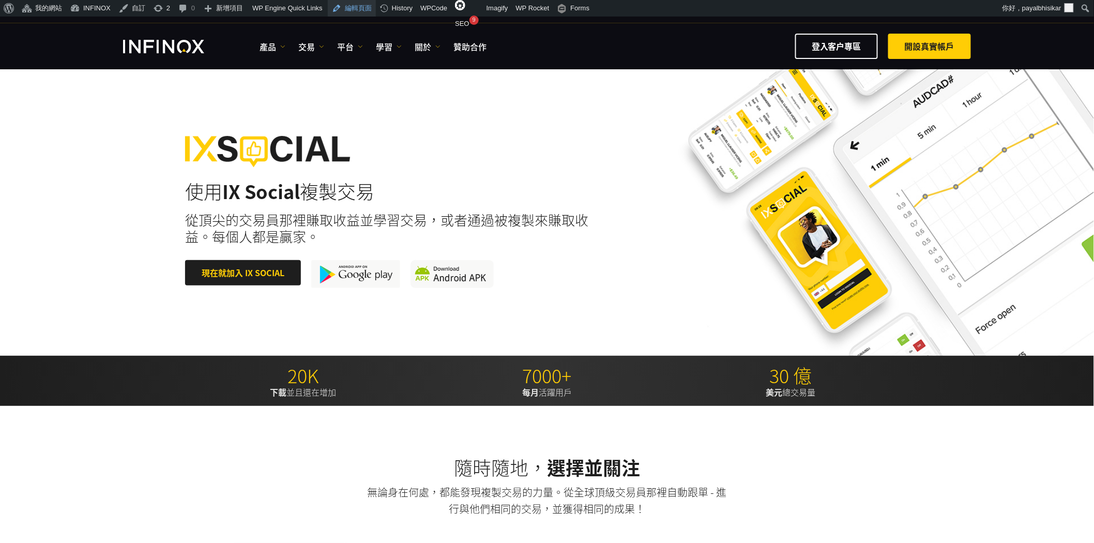
click at [357, 8] on link "編輯頁面" at bounding box center [352, 8] width 48 height 17
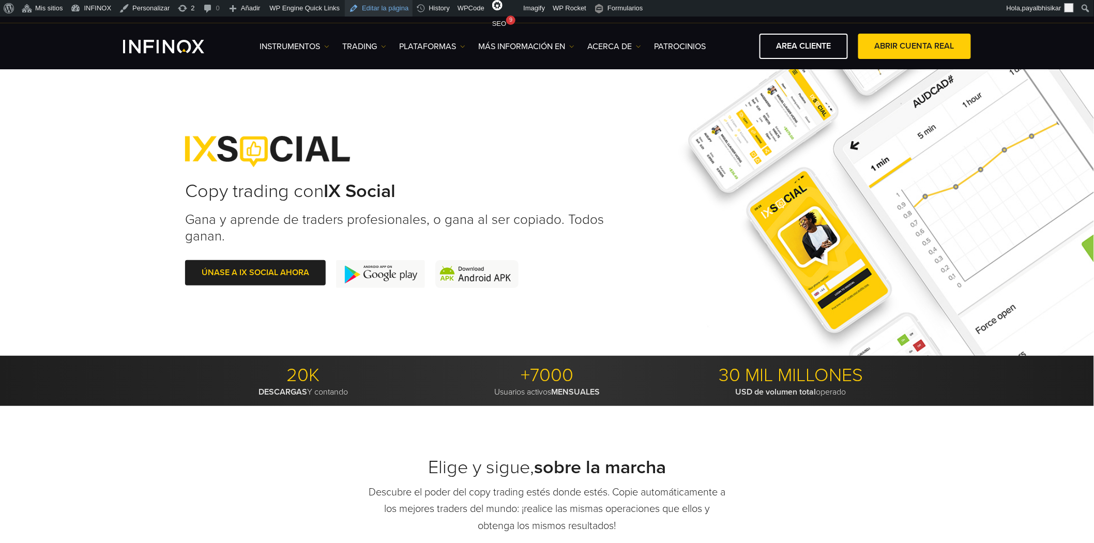
click at [387, 9] on link "Editar la página" at bounding box center [379, 8] width 68 height 17
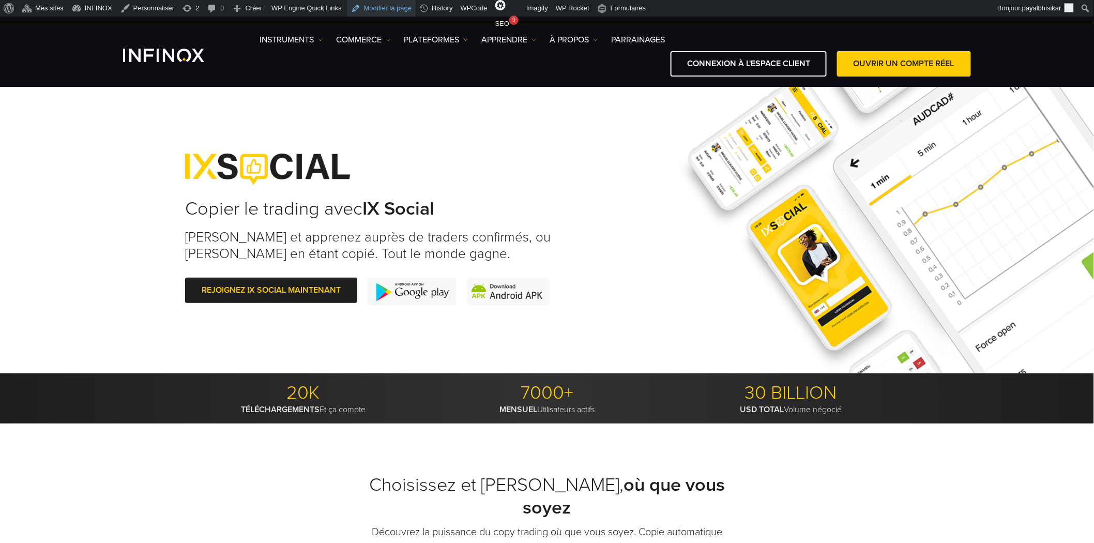
click at [390, 9] on link "Modifier la page" at bounding box center [381, 8] width 69 height 17
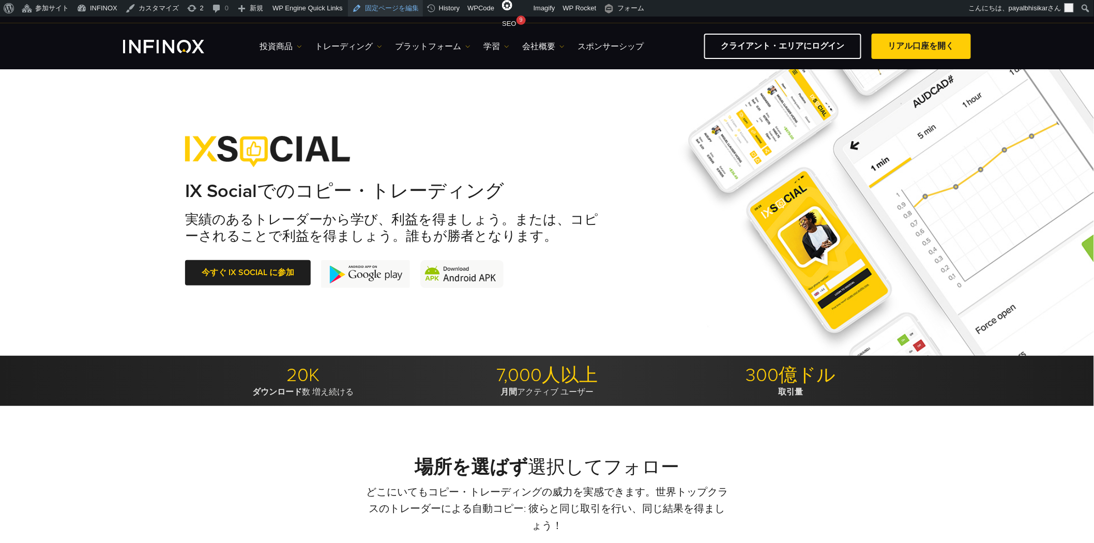
click at [378, 7] on link "固定ページを編集" at bounding box center [385, 8] width 75 height 17
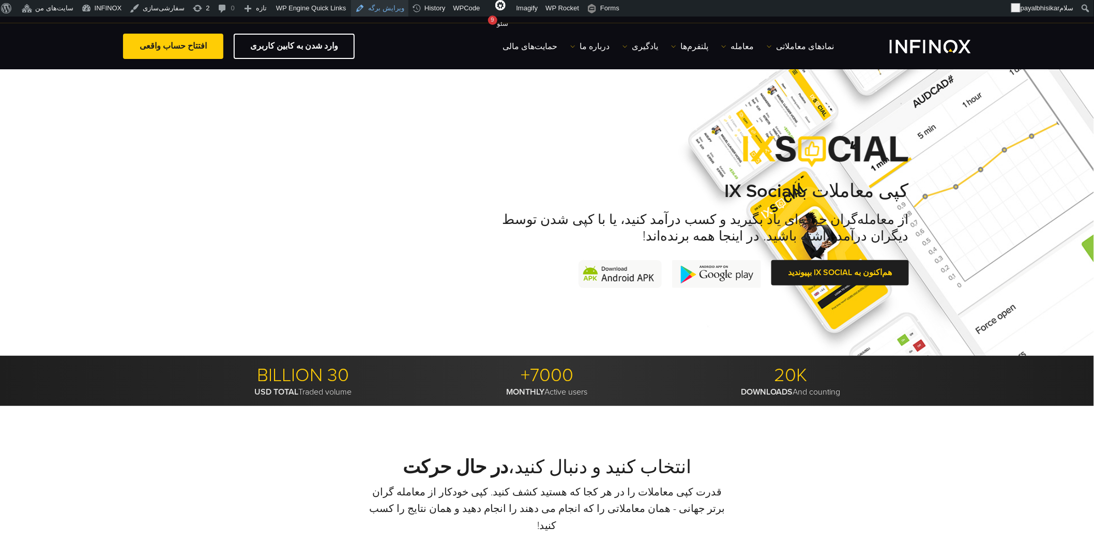
click at [360, 6] on link "ویرایش برگه" at bounding box center [379, 8] width 57 height 17
click at [392, 292] on div "کپی معاملات با IX Social از معامله‌گران حرفه‌ای یاد بگیرید و کسب درآمد کنید، یا…" at bounding box center [547, 211] width 724 height 193
click at [483, 361] on div "20K DOWNLOADS And counting 7000+ MONTHLY Active users 30 BILLION USD TOTAL Trad…" at bounding box center [547, 381] width 1094 height 50
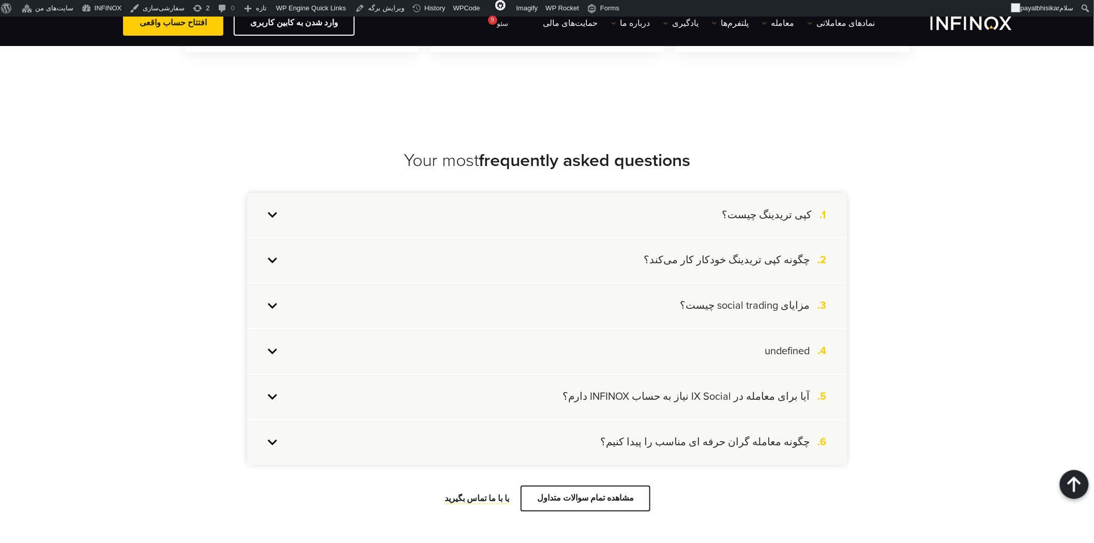
scroll to position [3963, 0]
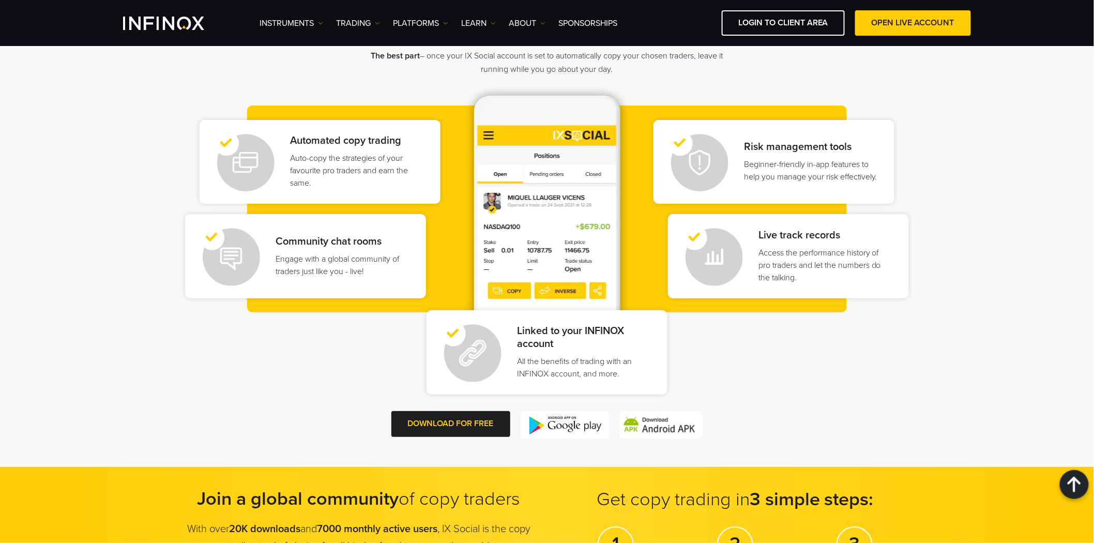
scroll to position [1149, 0]
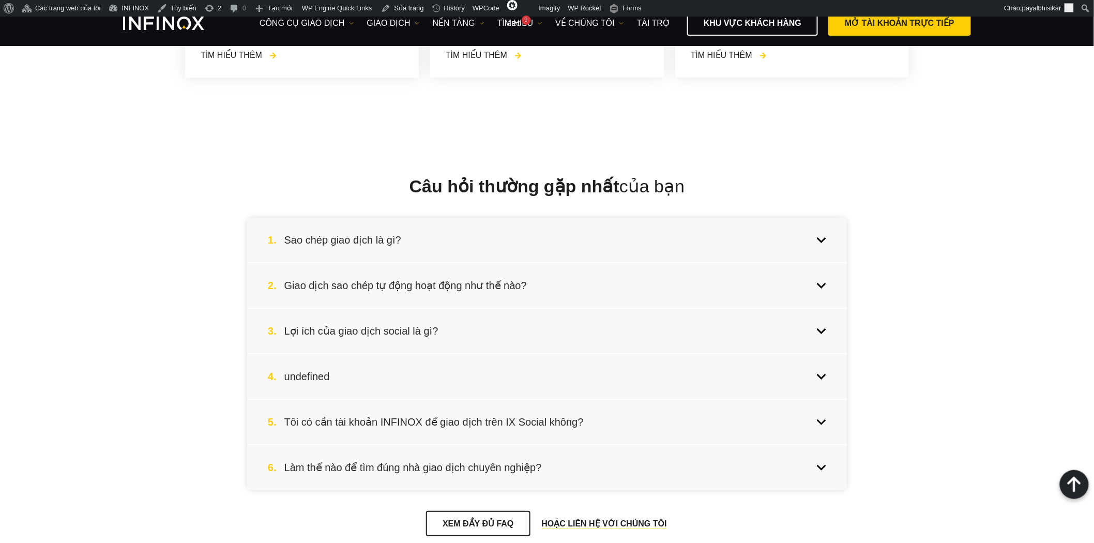
scroll to position [4078, 0]
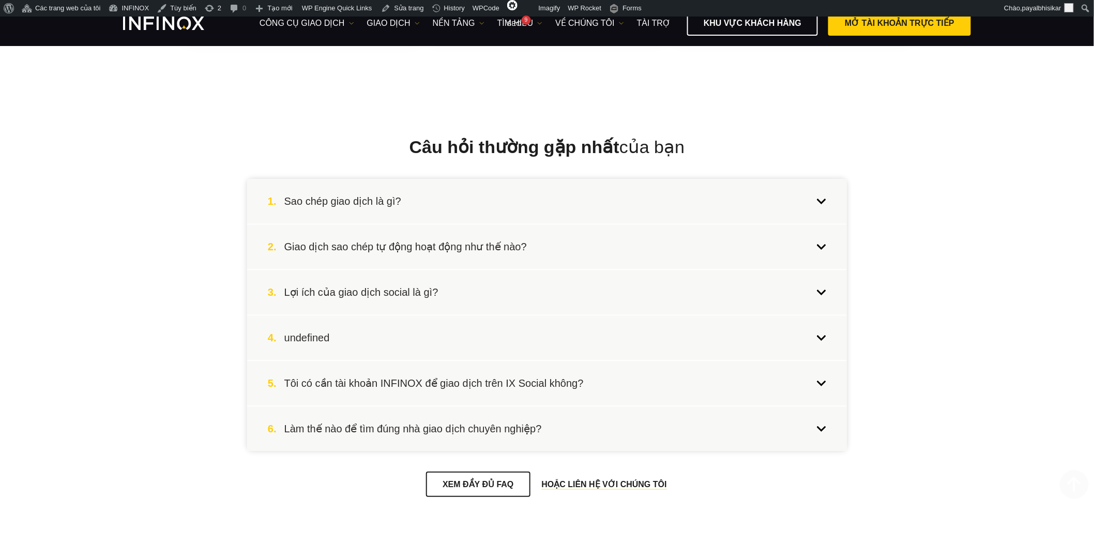
scroll to position [4078, 0]
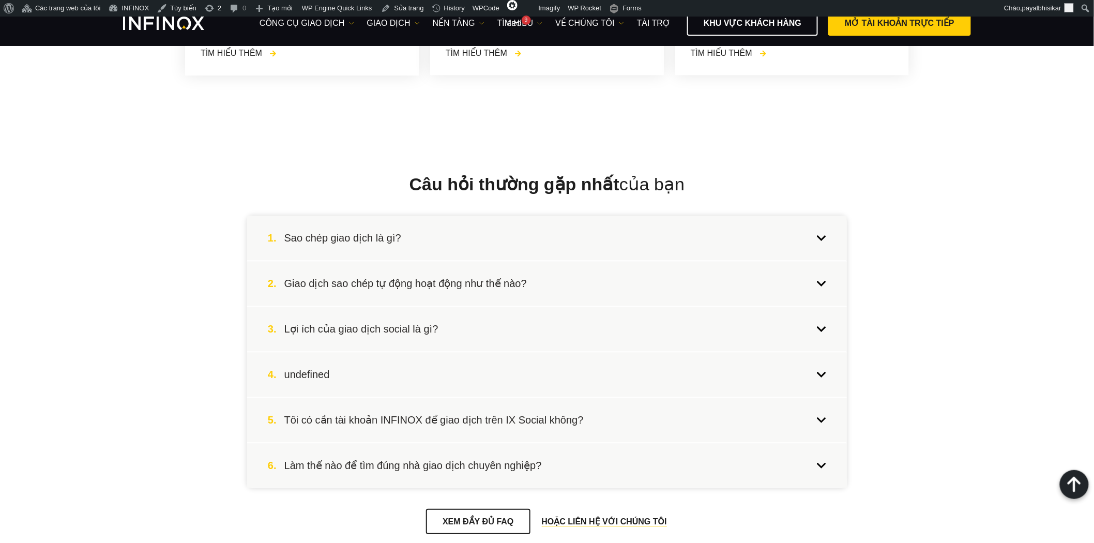
click at [487, 374] on div "4. undefined" at bounding box center [547, 375] width 600 height 44
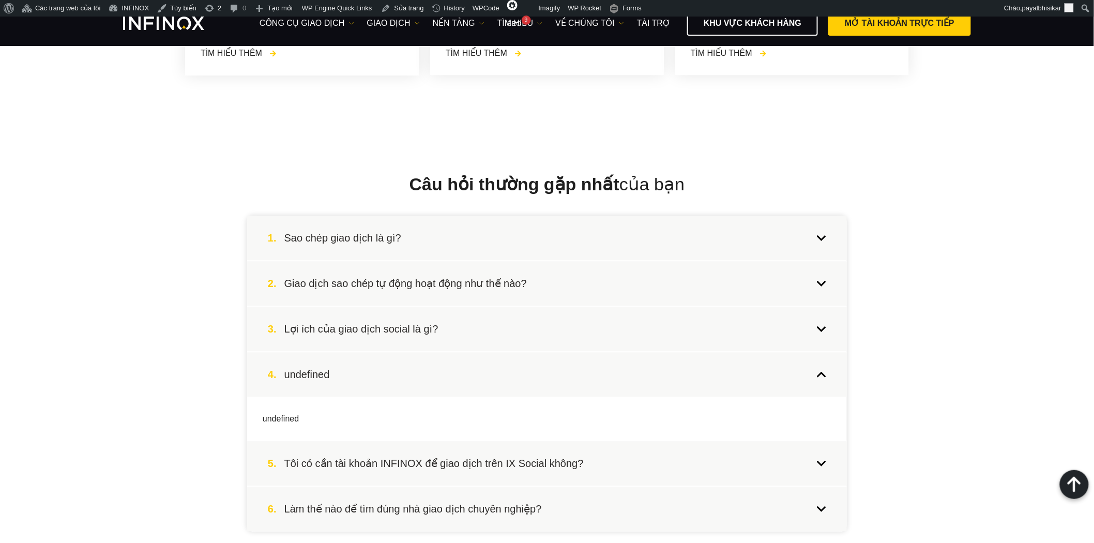
click at [487, 374] on div "4. undefined" at bounding box center [547, 375] width 600 height 44
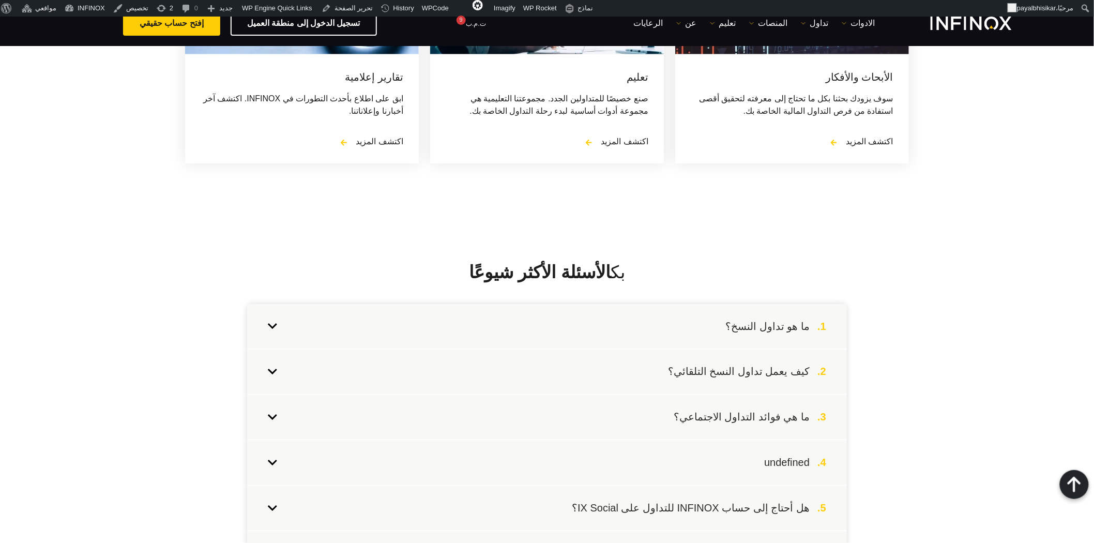
scroll to position [3791, 0]
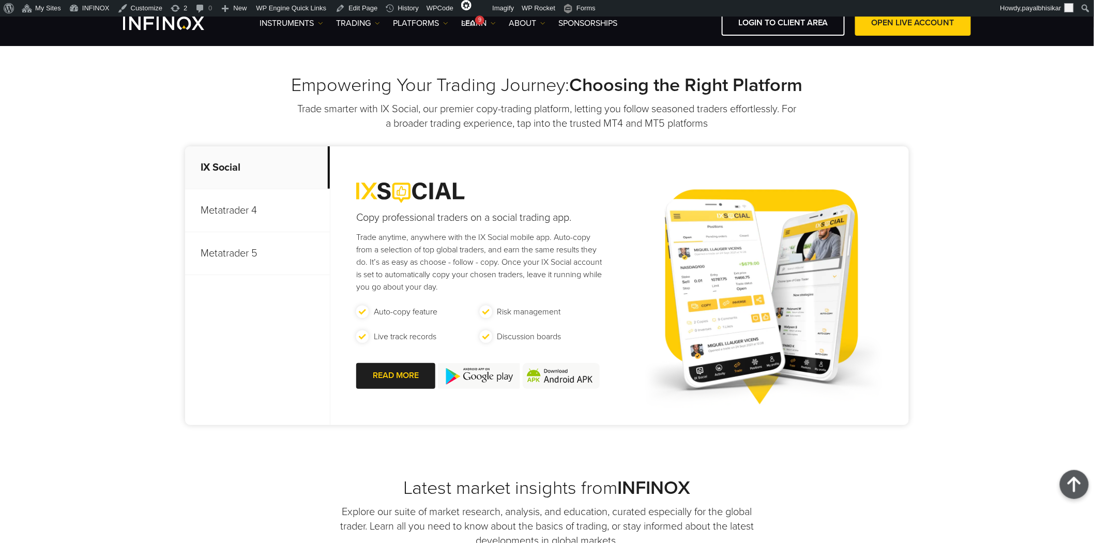
scroll to position [230, 0]
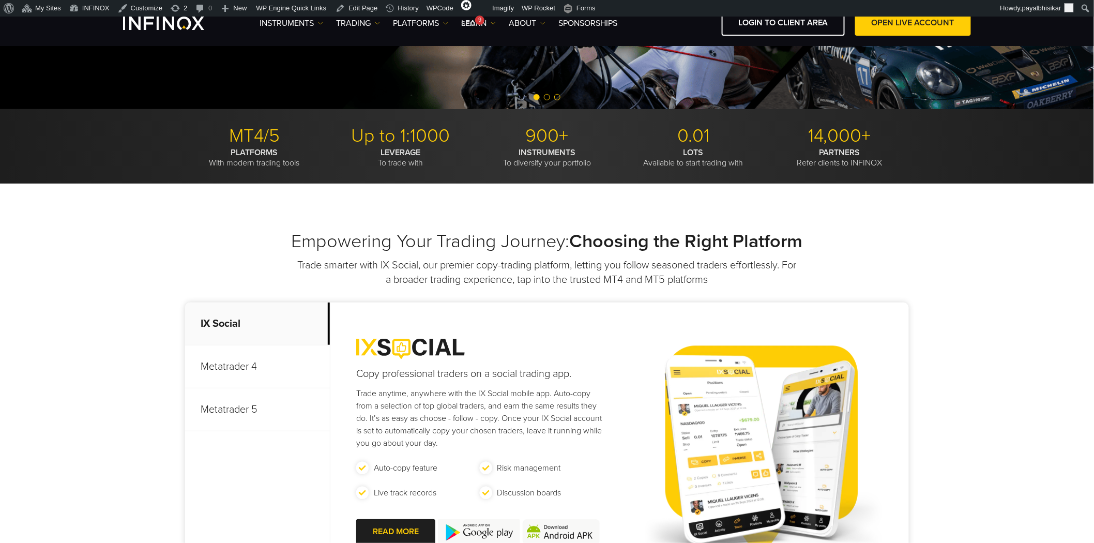
click at [238, 217] on div "Empowering Your Trading Journey: Choosing the Right Platform Trade smarter with…" at bounding box center [547, 408] width 1094 height 449
click at [923, 177] on div "MT4/5 PLATFORMS With modern trading tools Up to 1:1000 LEVERAGE To trade with 9…" at bounding box center [547, 146] width 1094 height 74
